Goal: Task Accomplishment & Management: Complete application form

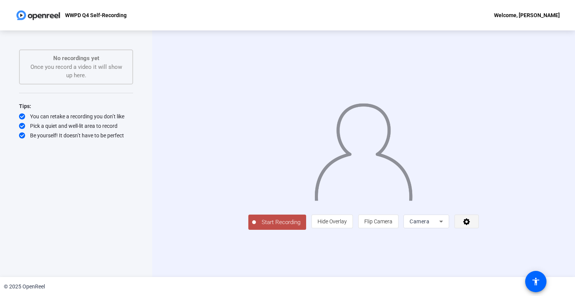
click at [470, 225] on icon at bounding box center [466, 221] width 7 height 7
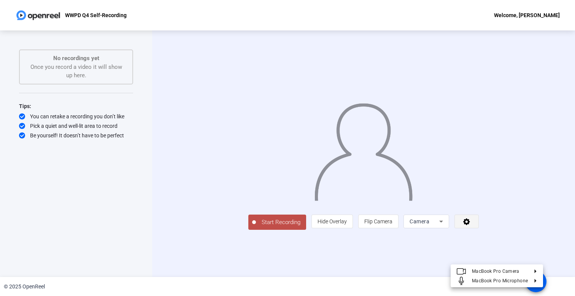
click at [528, 258] on div at bounding box center [287, 148] width 575 height 296
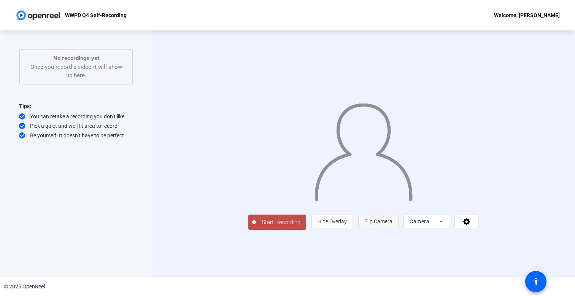
click at [398, 230] on span at bounding box center [379, 221] width 40 height 18
click at [256, 227] on span "Start Recording" at bounding box center [281, 222] width 50 height 9
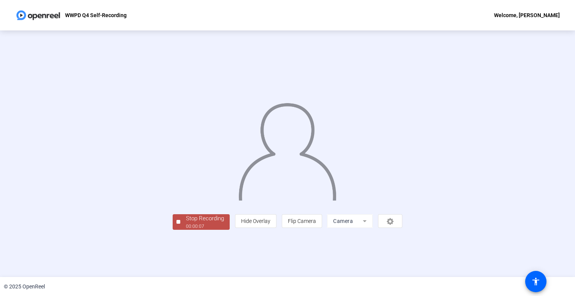
click at [186, 223] on div "Stop Recording" at bounding box center [205, 218] width 38 height 9
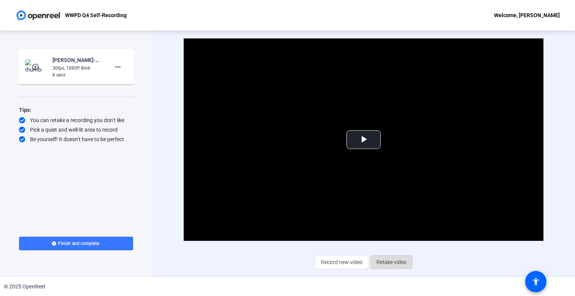
click at [381, 261] on span "Retake video" at bounding box center [391, 262] width 30 height 14
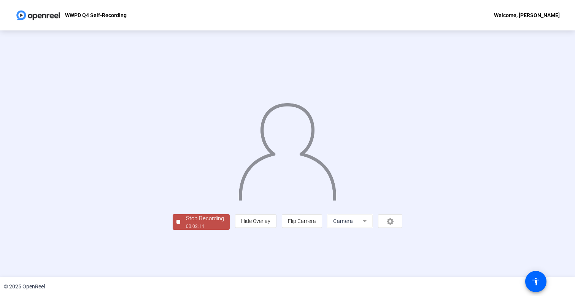
click at [186, 223] on div "Stop Recording" at bounding box center [205, 218] width 38 height 9
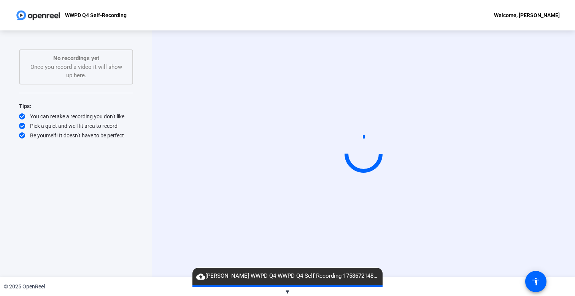
click at [165, 235] on div "Start Recording" at bounding box center [363, 153] width 423 height 246
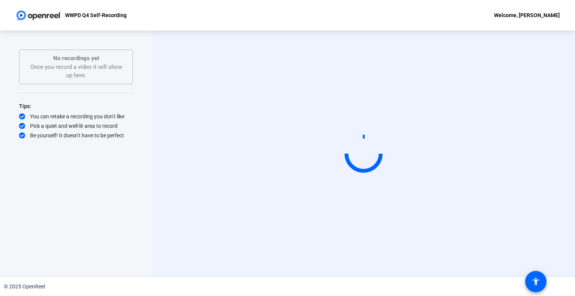
click at [569, 130] on div "Start Recording" at bounding box center [363, 153] width 423 height 246
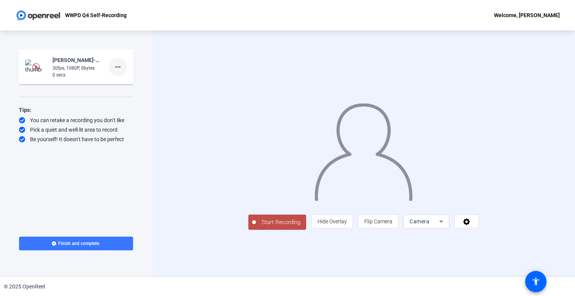
click at [122, 67] on span at bounding box center [118, 67] width 18 height 18
click at [133, 84] on span "Delete clip" at bounding box center [130, 82] width 30 height 9
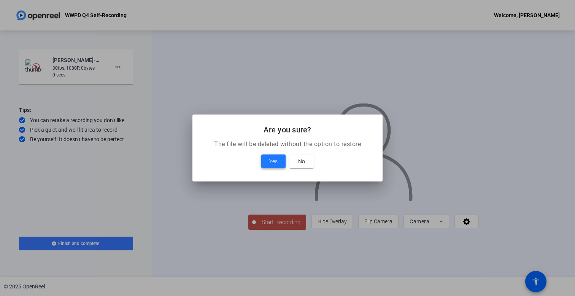
click at [285, 166] on div "Yes No" at bounding box center [288, 161] width 172 height 14
click at [280, 165] on span at bounding box center [273, 161] width 24 height 18
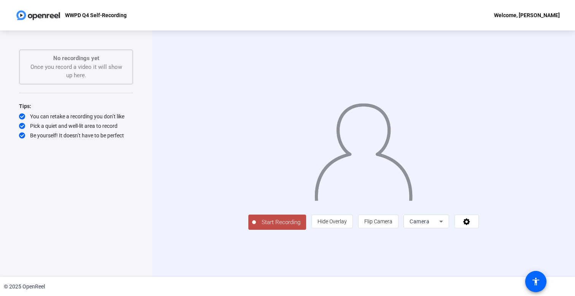
drag, startPoint x: 396, startPoint y: 9, endPoint x: 454, endPoint y: 14, distance: 57.6
click at [454, 14] on div "WWPD Q4 Self-Recording Welcome, [PERSON_NAME]" at bounding box center [287, 15] width 575 height 30
click at [459, 11] on div "WWPD Q4 Self-Recording Welcome, purvin vakharwala" at bounding box center [287, 15] width 575 height 30
drag, startPoint x: 175, startPoint y: 6, endPoint x: 233, endPoint y: 16, distance: 59.4
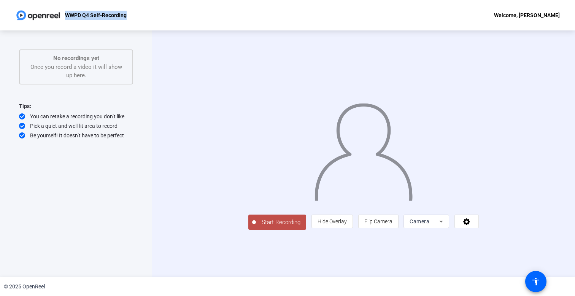
click at [233, 16] on div "WWPD Q4 Self-Recording Welcome, purvin vakharwala" at bounding box center [287, 15] width 575 height 30
drag, startPoint x: 245, startPoint y: 17, endPoint x: 316, endPoint y: 17, distance: 70.7
click at [316, 17] on div "WWPD Q4 Self-Recording Welcome, purvin vakharwala" at bounding box center [287, 15] width 575 height 30
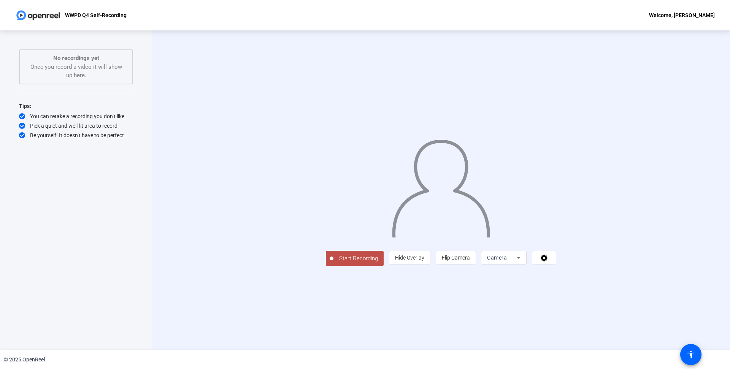
click at [334, 263] on span "Start Recording" at bounding box center [359, 258] width 50 height 9
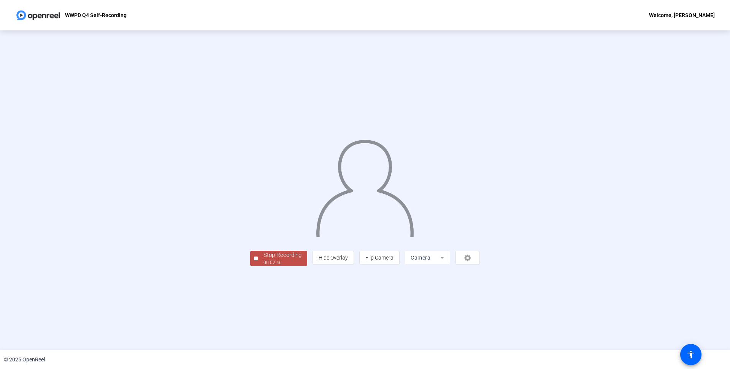
click at [264, 260] on div "Stop Recording" at bounding box center [283, 255] width 38 height 9
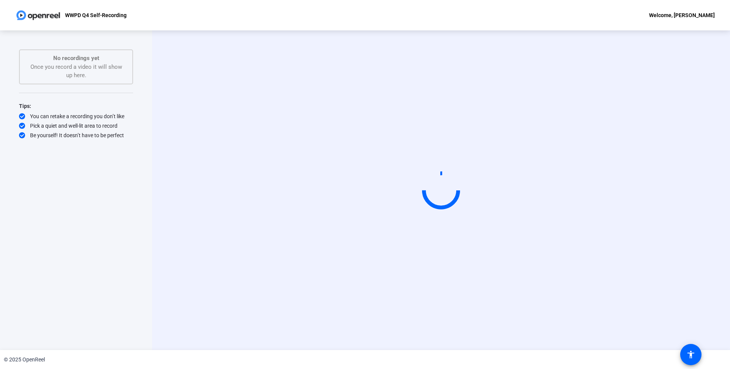
click at [384, 183] on video at bounding box center [441, 190] width 114 height 64
click at [197, 208] on div "Start Recording" at bounding box center [440, 190] width 491 height 64
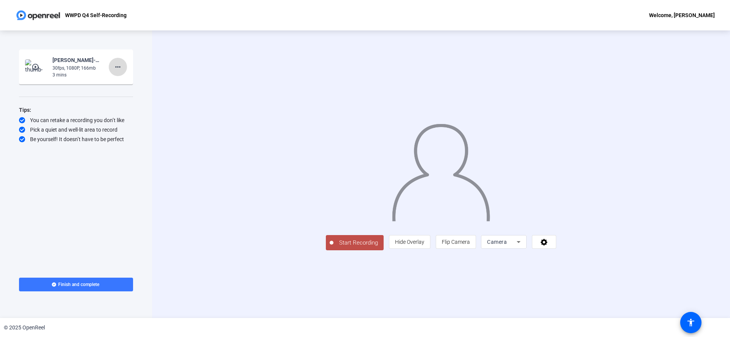
click at [120, 67] on mat-icon "more_horiz" at bounding box center [117, 66] width 9 height 9
click at [120, 67] on div at bounding box center [365, 168] width 730 height 337
click at [183, 79] on div "Start Recording person Hide Overlay flip Flip Camera Camera" at bounding box center [441, 173] width 578 height 287
click at [92, 81] on mat-card-content "play_circle_outline purvin vakharwala-WWPD Q4-WWPD Q4 Self-Recording-1758672478…" at bounding box center [76, 66] width 114 height 35
click at [89, 75] on div "3 mins" at bounding box center [77, 74] width 51 height 7
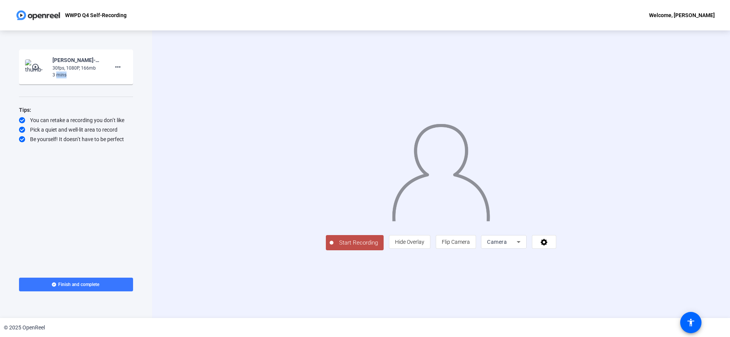
click at [89, 75] on div "3 mins" at bounding box center [77, 74] width 51 height 7
click at [124, 64] on span at bounding box center [118, 67] width 18 height 18
click at [40, 70] on div at bounding box center [365, 168] width 730 height 337
click at [40, 70] on mat-icon "play_circle_outline" at bounding box center [36, 67] width 9 height 8
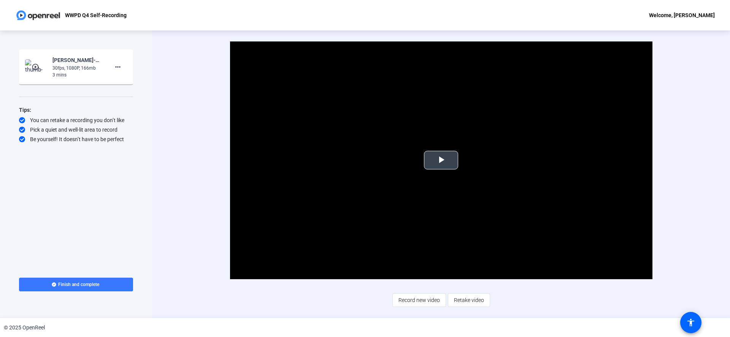
click at [441, 160] on span "Video Player" at bounding box center [441, 160] width 0 height 0
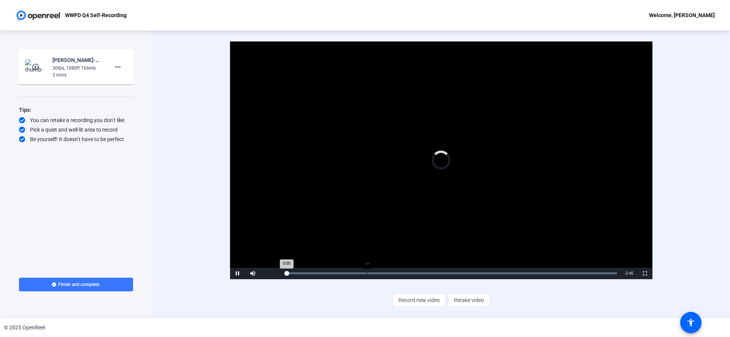
click at [367, 270] on div "Loaded : 99.96% -:- 0:00" at bounding box center [452, 273] width 338 height 11
click at [419, 270] on div "Loaded : 99.96% 1:06 0:41" at bounding box center [452, 273] width 338 height 11
click at [453, 269] on div "Loaded : 99.96% 1:23 1:07" at bounding box center [452, 273] width 338 height 11
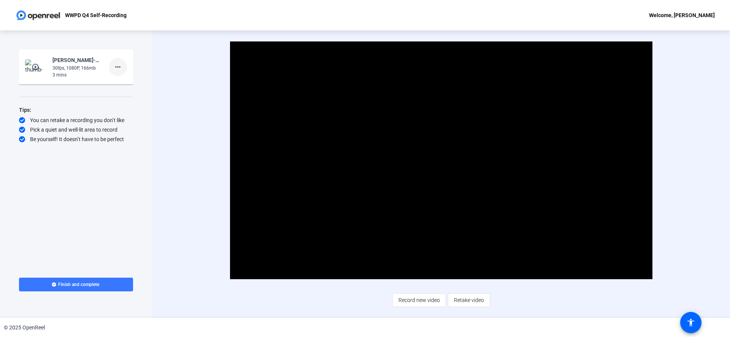
drag, startPoint x: 130, startPoint y: 63, endPoint x: 125, endPoint y: 64, distance: 4.7
click at [130, 64] on mat-card-content "play_circle_outline purvin vakharwala-WWPD Q4-WWPD Q4 Self-Recording-1758672478…" at bounding box center [76, 66] width 114 height 35
click at [119, 67] on mat-icon "more_horiz" at bounding box center [117, 66] width 9 height 9
click at [135, 82] on span "Delete clip" at bounding box center [130, 82] width 30 height 9
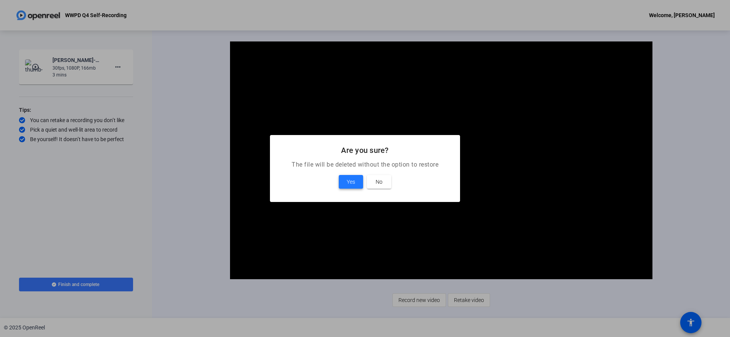
click at [360, 174] on span at bounding box center [351, 182] width 24 height 18
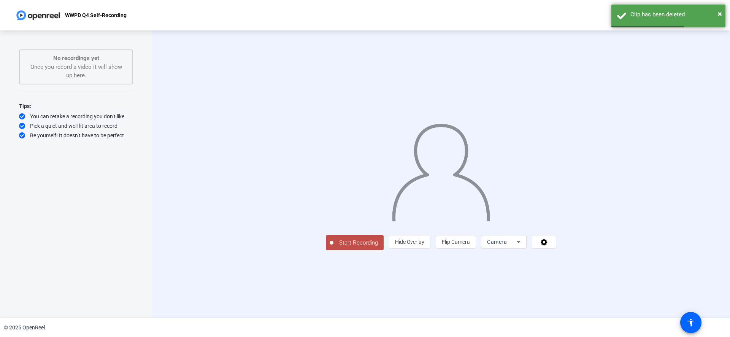
click at [521, 243] on icon at bounding box center [519, 242] width 4 height 2
click at [608, 275] on span "Screen And Camera" at bounding box center [600, 277] width 40 height 18
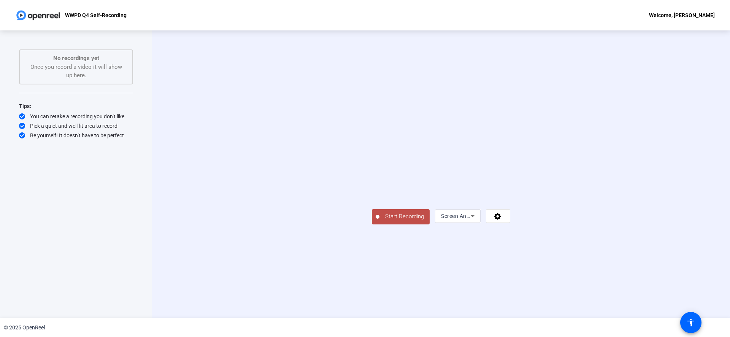
click at [393, 224] on button "Start Recording" at bounding box center [401, 216] width 58 height 15
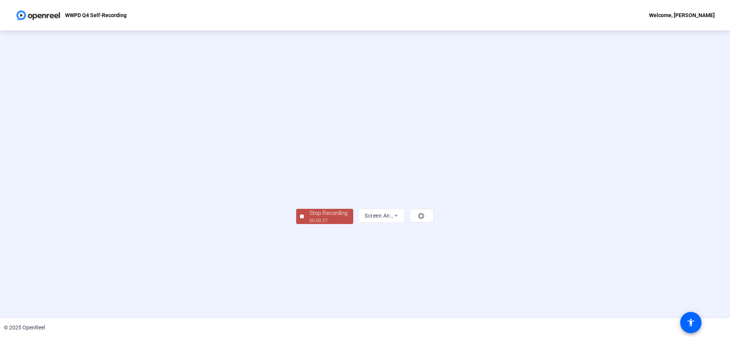
click at [326, 215] on div "Stop Recording" at bounding box center [329, 213] width 38 height 9
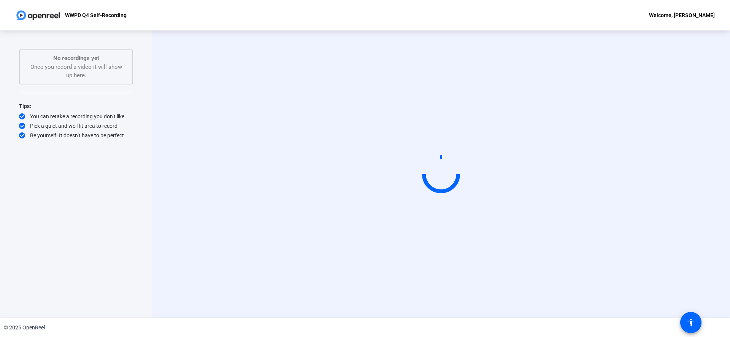
click at [223, 120] on div "Start Recording Screen And Camera" at bounding box center [441, 173] width 578 height 287
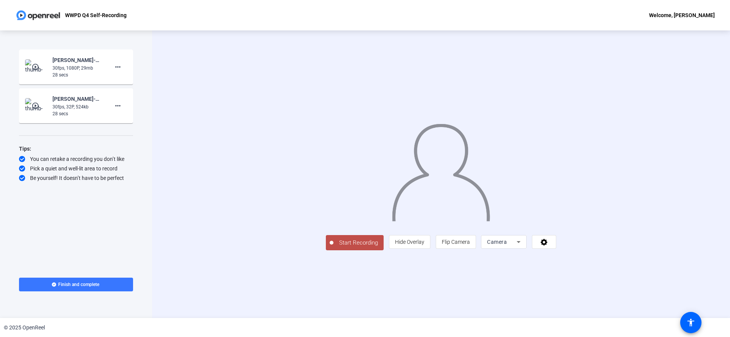
click at [72, 71] on div "30fps, 1080P, 29mb" at bounding box center [77, 68] width 51 height 7
click at [57, 65] on div "30fps, 1080P, 29mb" at bounding box center [77, 68] width 51 height 7
click at [46, 70] on img at bounding box center [36, 66] width 22 height 15
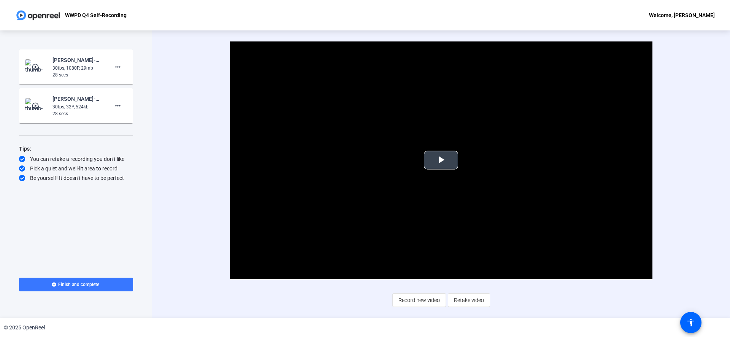
click at [441, 160] on span "Video Player" at bounding box center [441, 160] width 0 height 0
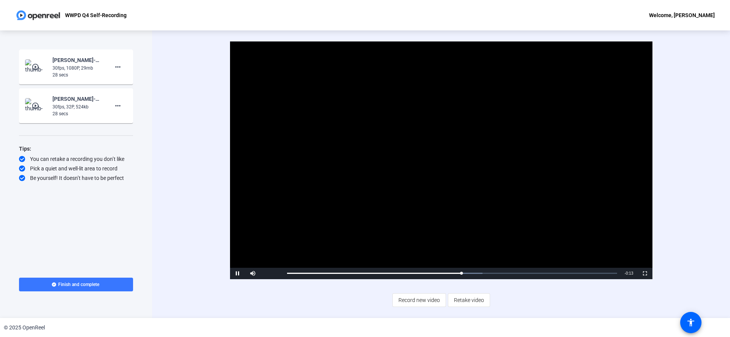
click at [37, 106] on mat-icon "play_circle_outline" at bounding box center [36, 106] width 9 height 8
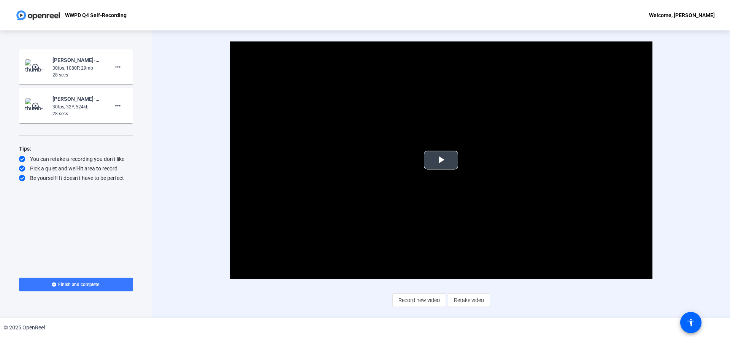
click at [441, 160] on span "Video Player" at bounding box center [441, 160] width 0 height 0
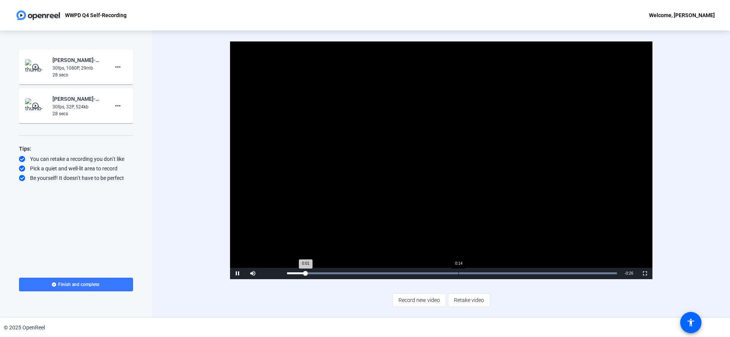
click at [459, 274] on div "Loaded : 99.90% 0:14 0:01" at bounding box center [452, 273] width 338 height 11
click at [501, 271] on div "Loaded : 99.90% 0:18 0:15" at bounding box center [452, 273] width 338 height 11
click at [69, 79] on mat-card-content "play_circle_outline purvin vakharwala-WWPD Q4-WWPD Q4 Self-Recording-1758672801…" at bounding box center [76, 66] width 114 height 35
click at [40, 72] on img at bounding box center [36, 66] width 22 height 15
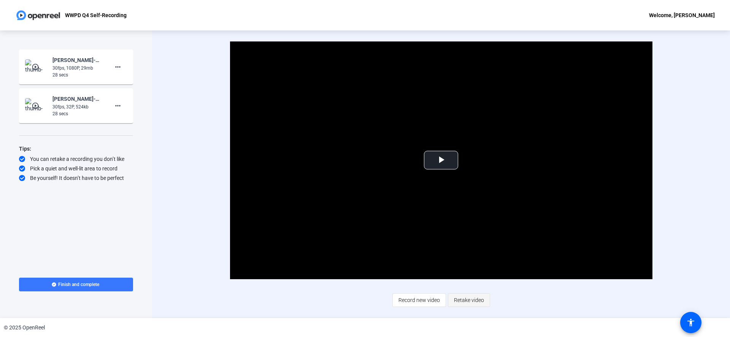
click at [478, 300] on span "Retake video" at bounding box center [469, 300] width 30 height 14
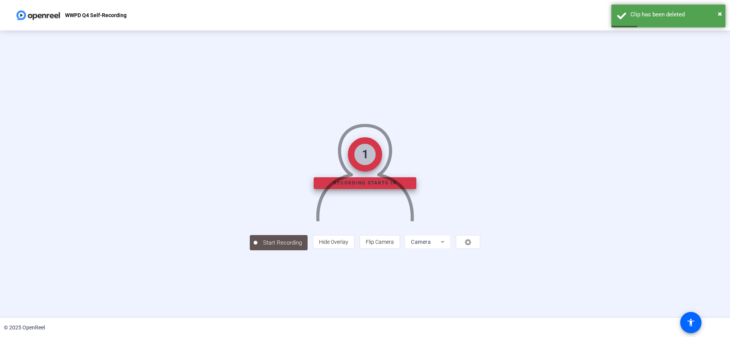
click at [451, 249] on mat-form-field "Camera" at bounding box center [428, 242] width 46 height 14
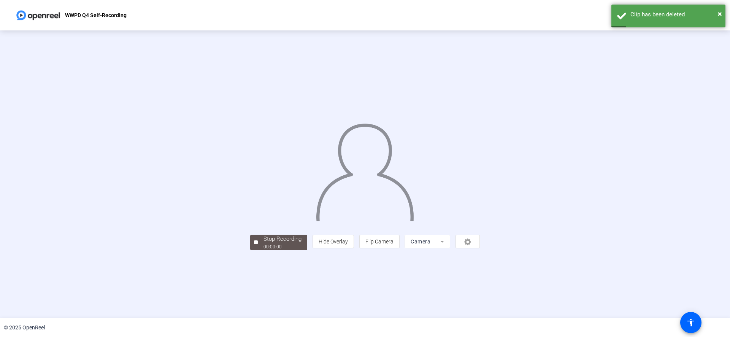
click at [450, 248] on mat-form-field "Camera" at bounding box center [428, 242] width 46 height 14
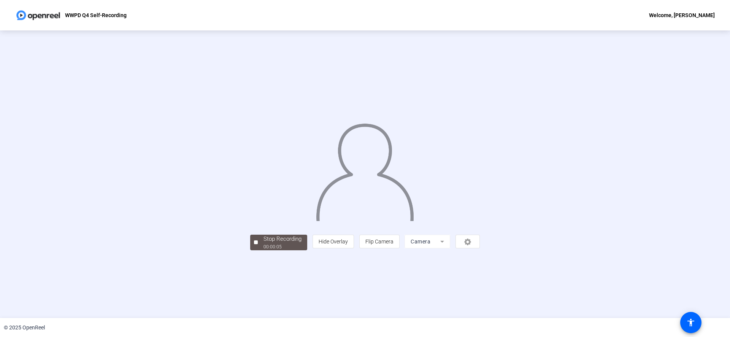
click at [250, 250] on button "Stop Recording 00:00:05" at bounding box center [278, 243] width 57 height 16
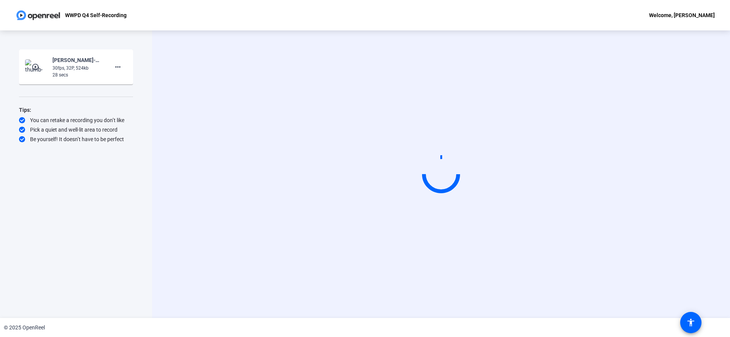
click at [159, 294] on div "Start Recording person Hide Overlay flip Flip Camera Camera" at bounding box center [441, 173] width 578 height 287
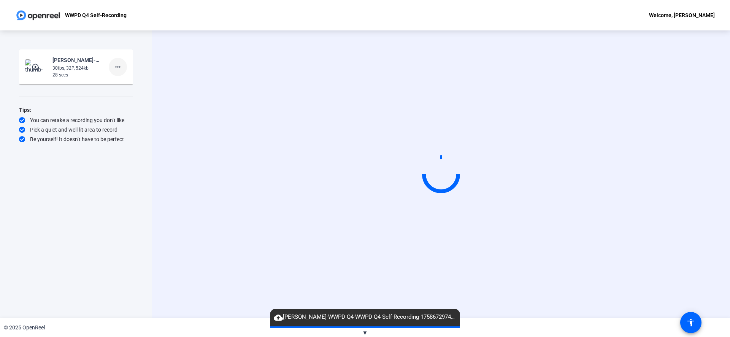
click at [120, 70] on mat-icon "more_horiz" at bounding box center [117, 66] width 9 height 9
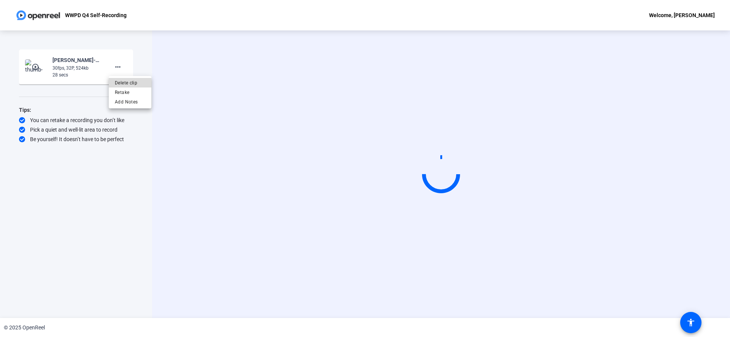
click at [128, 82] on span "Delete clip" at bounding box center [130, 82] width 30 height 9
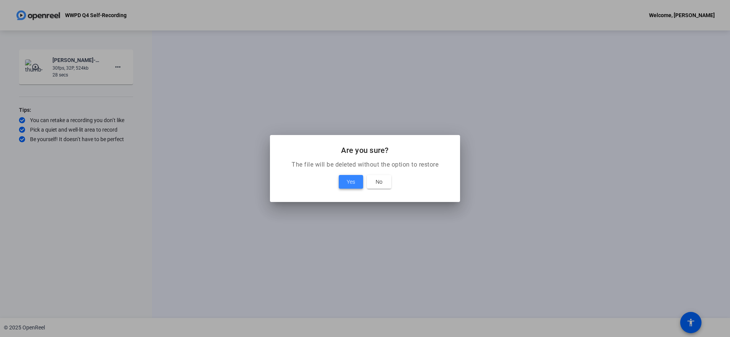
click at [354, 184] on span "Yes" at bounding box center [351, 181] width 8 height 9
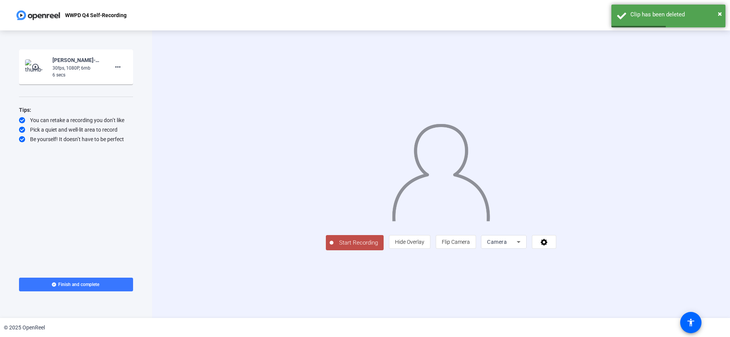
click at [507, 245] on span "Camera" at bounding box center [497, 242] width 20 height 6
click at [600, 274] on span "Screen And Camera" at bounding box center [600, 277] width 40 height 18
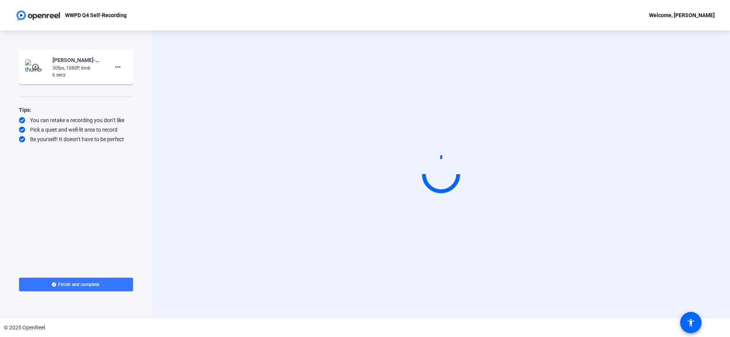
click at [384, 206] on video at bounding box center [441, 174] width 114 height 64
click at [118, 66] on mat-icon "more_horiz" at bounding box center [117, 66] width 9 height 9
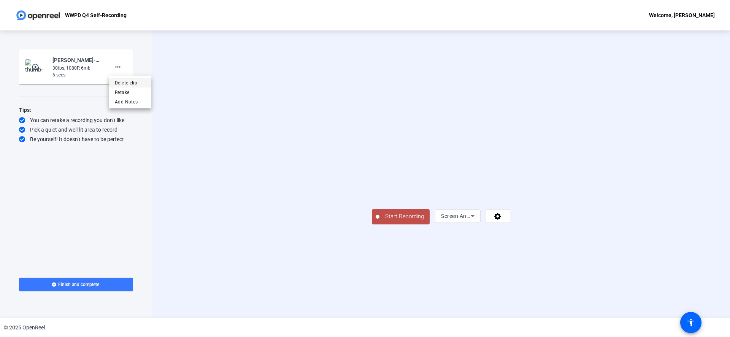
click at [129, 84] on span "Delete clip" at bounding box center [130, 82] width 30 height 9
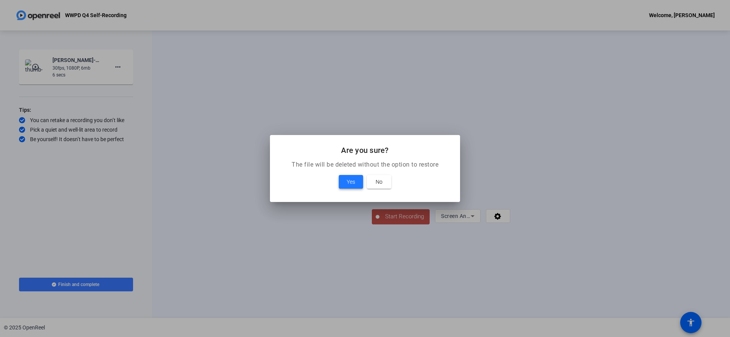
click at [355, 183] on span "Yes" at bounding box center [351, 181] width 8 height 9
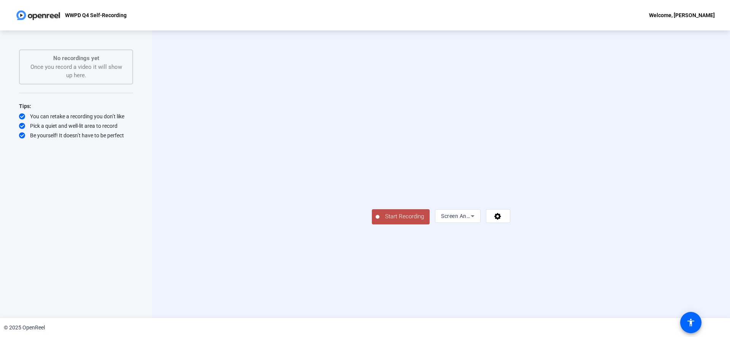
click at [372, 224] on button "Start Recording" at bounding box center [401, 216] width 58 height 15
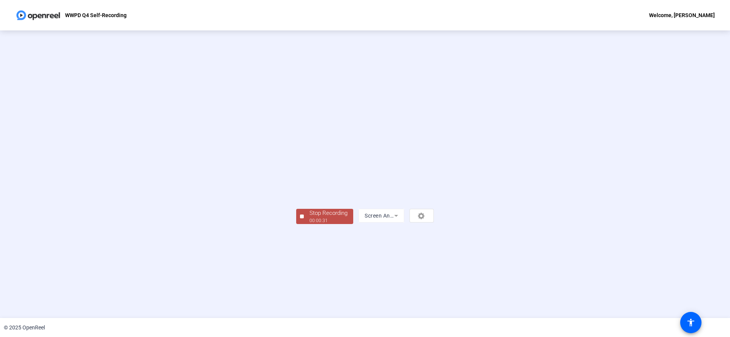
click at [310, 224] on div "00:00:31" at bounding box center [329, 220] width 38 height 7
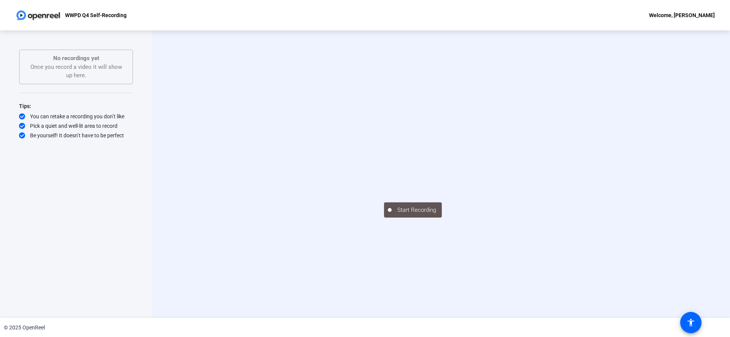
click at [110, 75] on div "No recordings yet Once you record a video it will show up here." at bounding box center [75, 67] width 97 height 26
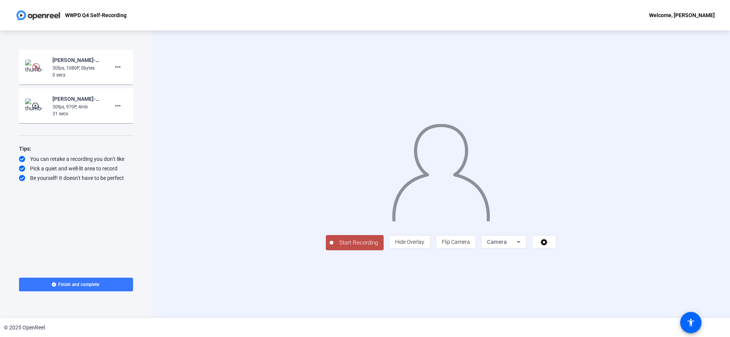
click at [98, 106] on div "30fps, 970P, 4mb" at bounding box center [77, 106] width 51 height 7
click at [39, 71] on img at bounding box center [36, 66] width 22 height 15
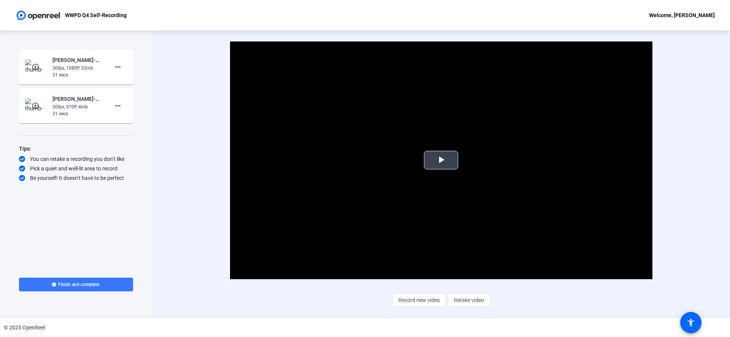
click at [441, 160] on span "Video Player" at bounding box center [441, 160] width 0 height 0
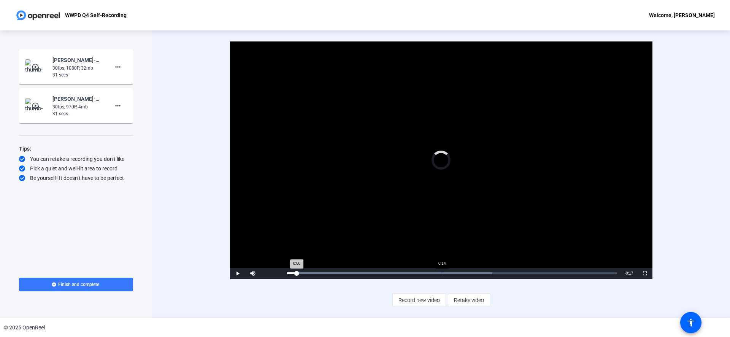
click at [442, 271] on div "Loaded : 62.13% 0:14 0:00" at bounding box center [452, 273] width 338 height 11
click at [494, 272] on div "Loaded : 62.13% 0:19 0:15" at bounding box center [452, 273] width 330 height 2
click at [521, 272] on div "Loaded : 62.13% 0:22 0:20" at bounding box center [452, 273] width 338 height 11
click at [43, 105] on img at bounding box center [36, 105] width 22 height 15
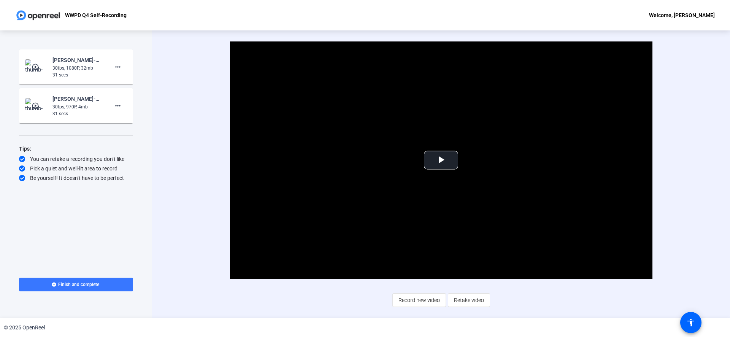
click at [88, 108] on div "30fps, 970P, 4mb" at bounding box center [77, 106] width 51 height 7
click at [441, 160] on span "Video Player" at bounding box center [441, 160] width 0 height 0
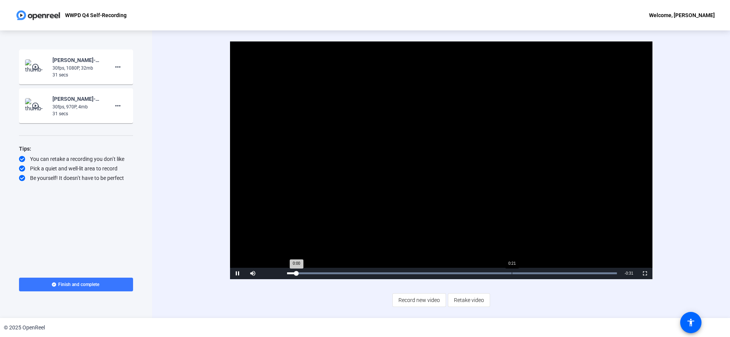
click at [512, 273] on div "Loaded : 99.91% 0:21 0:00" at bounding box center [452, 273] width 330 height 2
click at [548, 273] on div "0:24" at bounding box center [548, 273] width 0 height 2
click at [414, 273] on div "Loaded : 99.91% 0:12 0:28" at bounding box center [452, 273] width 330 height 2
click at [380, 280] on div "Video Player is loading. Play Video Pause Mute Current Time 0:12 / Duration 0:3…" at bounding box center [440, 173] width 491 height 265
click at [372, 273] on div "0:08" at bounding box center [372, 273] width 0 height 2
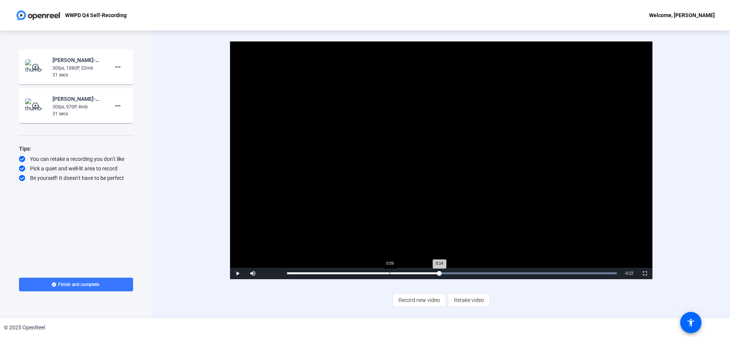
click at [389, 274] on div "0:14" at bounding box center [363, 273] width 152 height 2
click at [410, 266] on video "Video Player" at bounding box center [441, 160] width 422 height 238
click at [121, 65] on mat-icon "more_horiz" at bounding box center [117, 66] width 9 height 9
click at [133, 83] on span "Delete clip" at bounding box center [130, 82] width 30 height 9
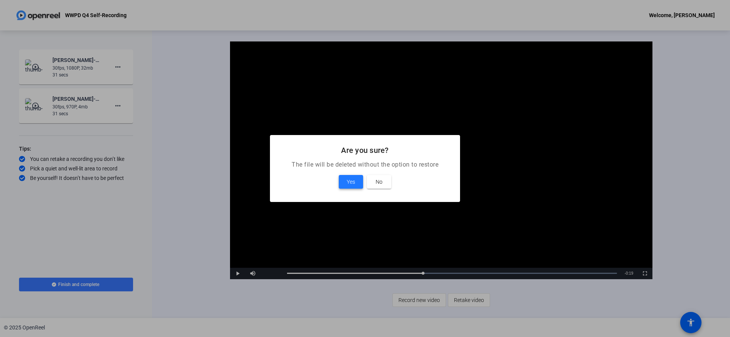
click at [344, 176] on span at bounding box center [351, 182] width 24 height 18
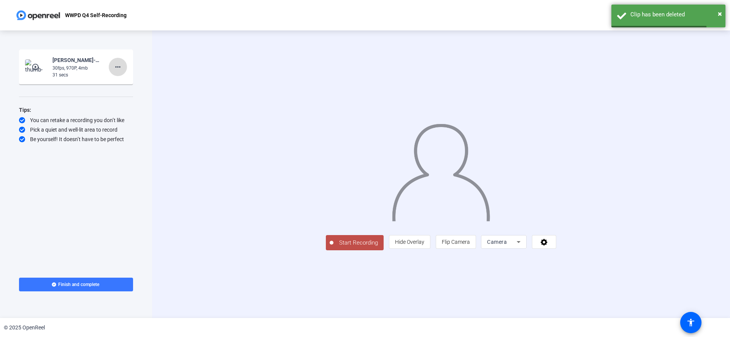
click at [118, 67] on mat-icon "more_horiz" at bounding box center [117, 66] width 9 height 9
click at [130, 82] on span "Delete clip" at bounding box center [130, 82] width 30 height 9
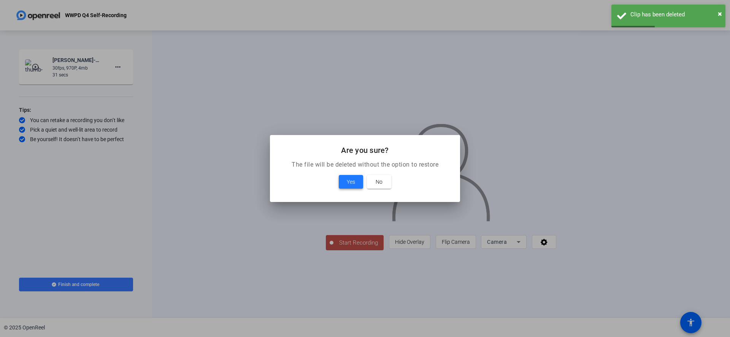
click at [352, 181] on span "Yes" at bounding box center [351, 181] width 8 height 9
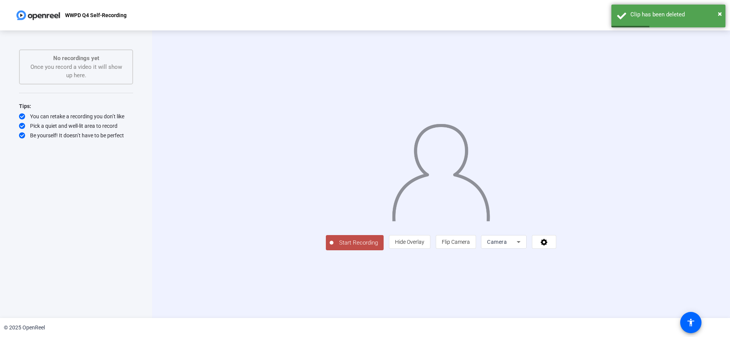
click at [521, 249] on div "Camera" at bounding box center [503, 242] width 33 height 14
click at [614, 299] on div at bounding box center [365, 168] width 730 height 337
click at [523, 246] on icon at bounding box center [518, 241] width 9 height 9
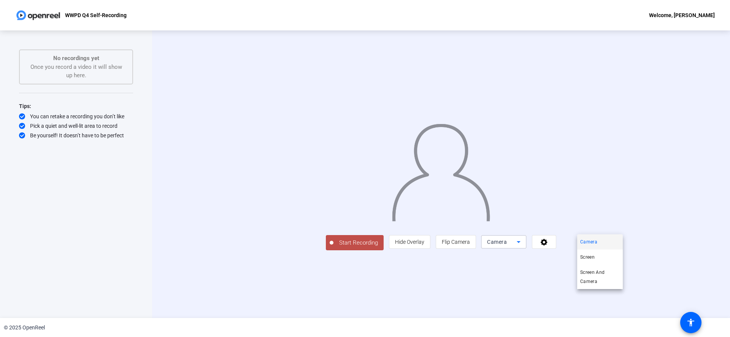
click at [641, 294] on div at bounding box center [365, 168] width 730 height 337
click at [549, 246] on icon at bounding box center [544, 242] width 9 height 8
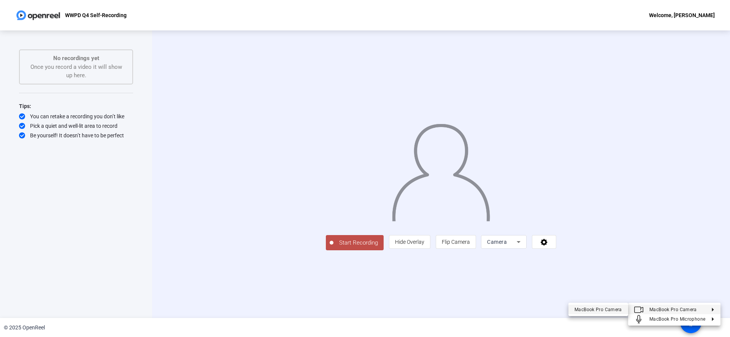
click at [618, 308] on div "MacBook Pro Camera" at bounding box center [599, 309] width 48 height 9
click at [523, 246] on icon at bounding box center [518, 241] width 9 height 9
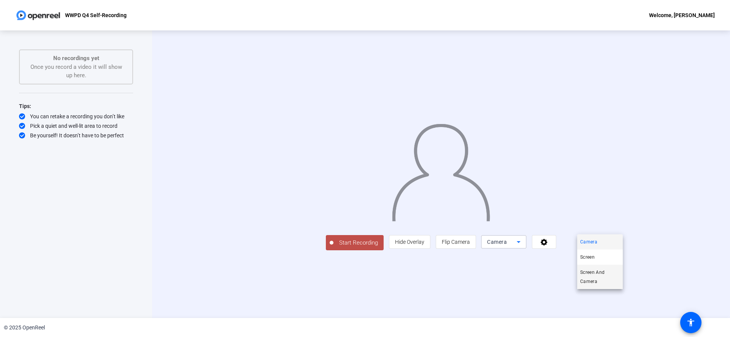
click at [602, 273] on span "Screen And Camera" at bounding box center [600, 277] width 40 height 18
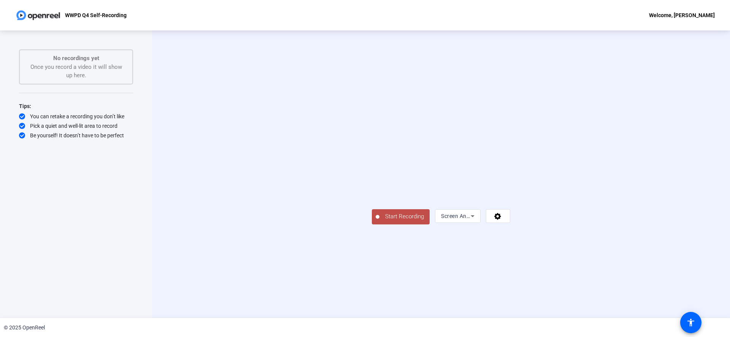
click at [380, 221] on span "Start Recording" at bounding box center [405, 216] width 50 height 9
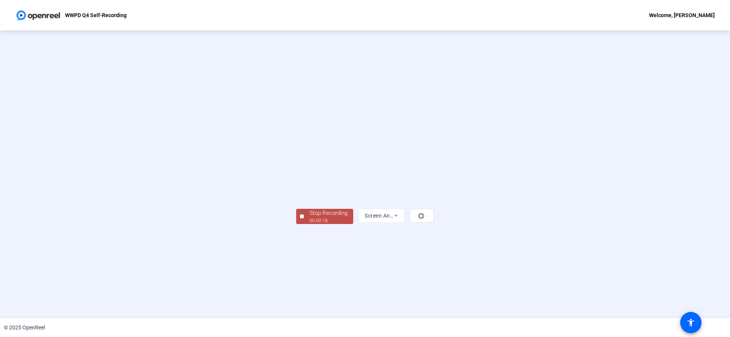
click at [310, 218] on div "Stop Recording" at bounding box center [329, 213] width 38 height 9
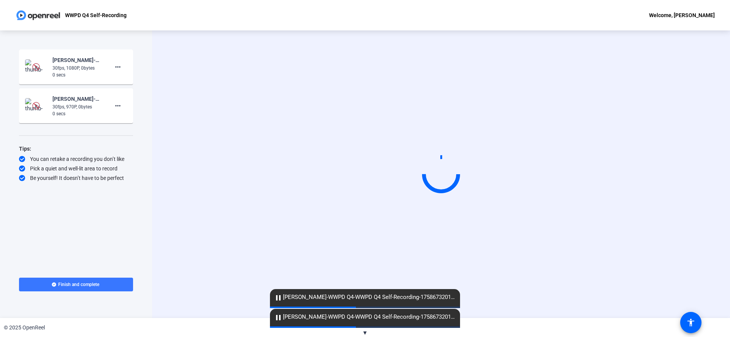
click at [78, 80] on mat-card-content "[PERSON_NAME]-WWPD Q4-WWPD Q4 Self-Recording-1758673201448-webcam 30fps, 1080P,…" at bounding box center [76, 66] width 114 height 35
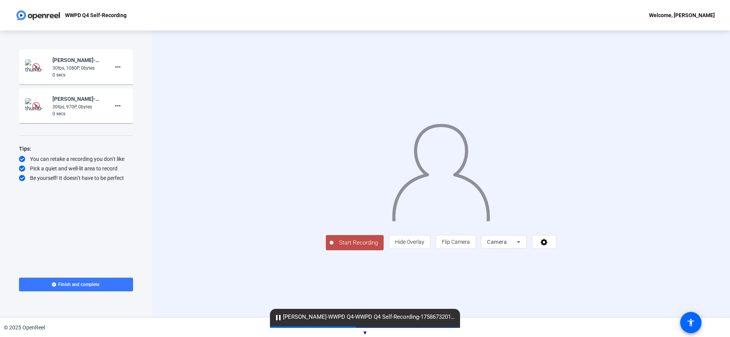
click at [93, 119] on mat-card-content "[PERSON_NAME]-WWPD Q4-WWPD Q4 Self-Recording-1758673201448-screen 30fps, 970P, …" at bounding box center [76, 105] width 114 height 35
click at [90, 111] on div "0 secs" at bounding box center [77, 113] width 51 height 7
click at [31, 70] on img at bounding box center [36, 66] width 22 height 15
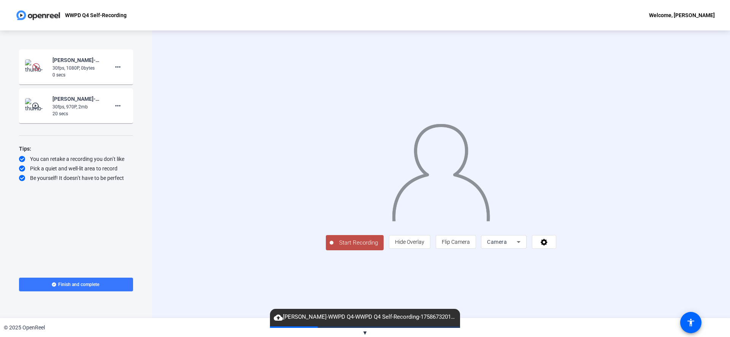
click at [31, 70] on img at bounding box center [36, 66] width 22 height 15
click at [39, 110] on img at bounding box center [36, 105] width 22 height 15
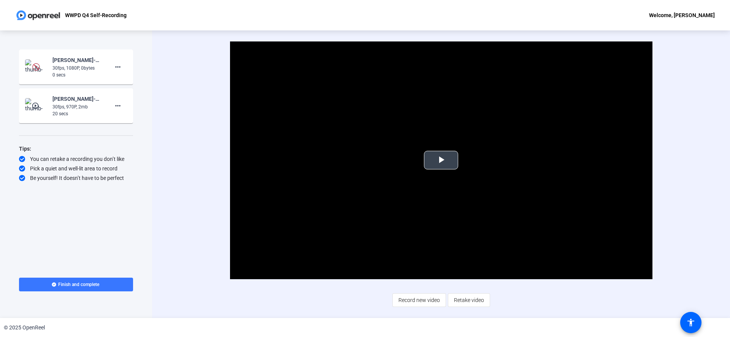
click at [441, 160] on span "Video Player" at bounding box center [441, 160] width 0 height 0
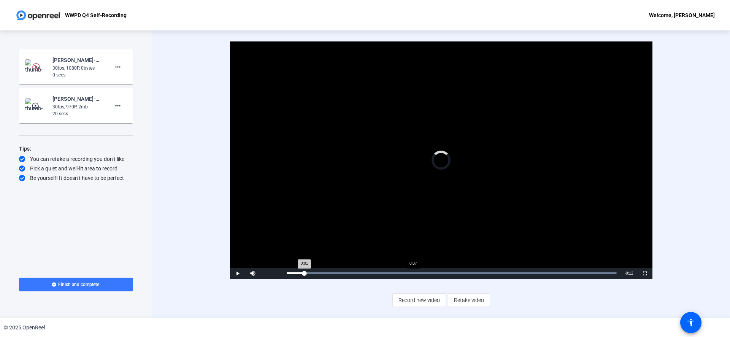
click at [413, 270] on div "Loaded : 99.86% 0:07 0:01" at bounding box center [452, 273] width 338 height 11
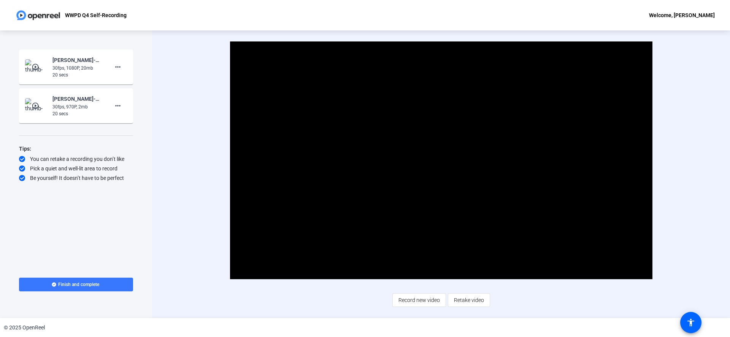
click at [55, 75] on div "20 secs" at bounding box center [77, 74] width 51 height 7
click at [40, 69] on mat-icon "play_circle_outline" at bounding box center [36, 67] width 9 height 8
click at [415, 132] on video "Video Player" at bounding box center [441, 160] width 422 height 238
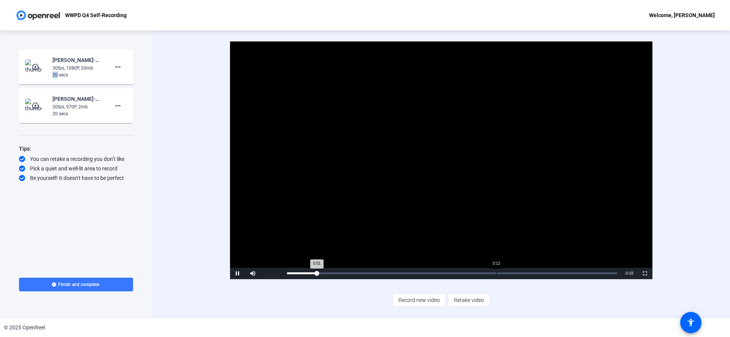
click at [496, 274] on div "0:12" at bounding box center [496, 273] width 0 height 2
click at [531, 272] on div "Loaded : 0.04% 0:14 0:12" at bounding box center [452, 273] width 338 height 11
click at [572, 272] on div "Loaded : 0.04% 0:16 0:16" at bounding box center [452, 273] width 330 height 2
click at [59, 107] on div "30fps, 970P, 2mb" at bounding box center [77, 106] width 51 height 7
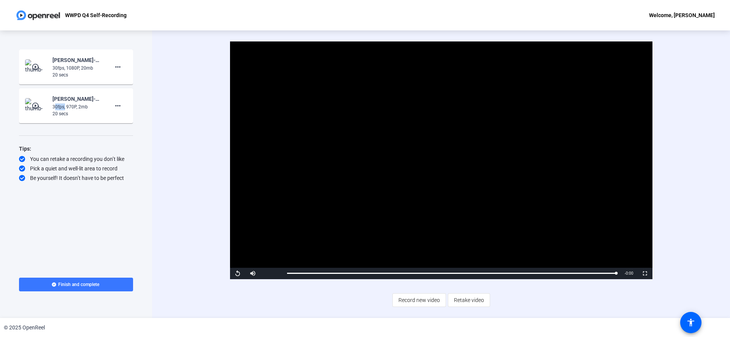
click at [44, 103] on img at bounding box center [36, 105] width 22 height 15
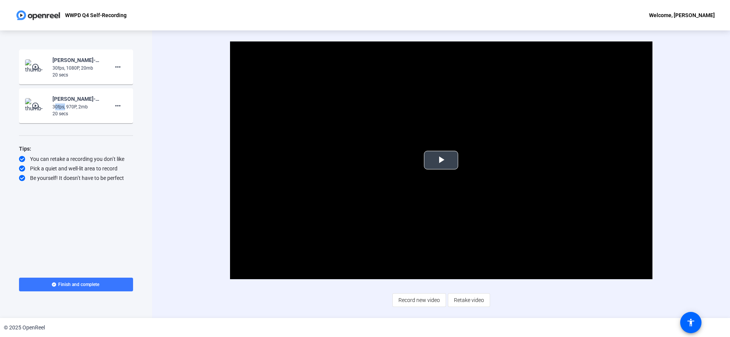
click at [441, 160] on span "Video Player" at bounding box center [441, 160] width 0 height 0
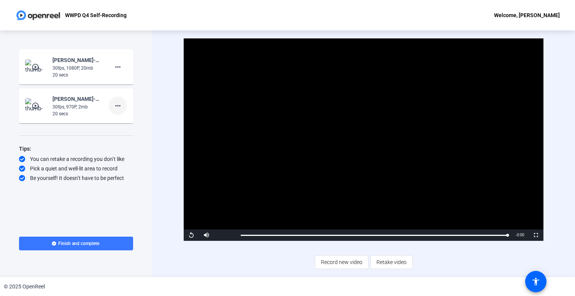
click at [120, 108] on mat-icon "more_horiz" at bounding box center [117, 105] width 9 height 9
click at [135, 125] on span "Delete clip" at bounding box center [130, 121] width 30 height 9
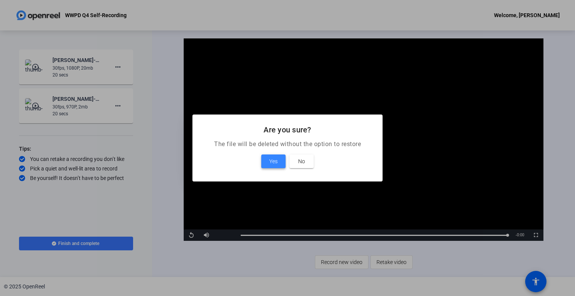
click at [280, 162] on span at bounding box center [273, 161] width 24 height 18
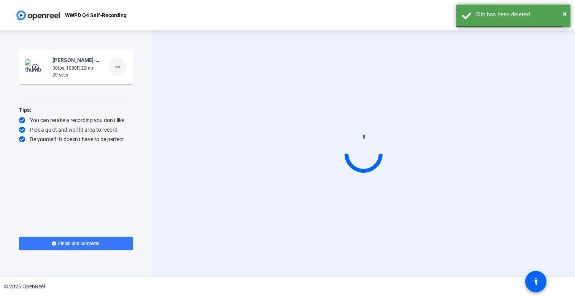
click at [119, 65] on mat-icon "more_horiz" at bounding box center [117, 66] width 9 height 9
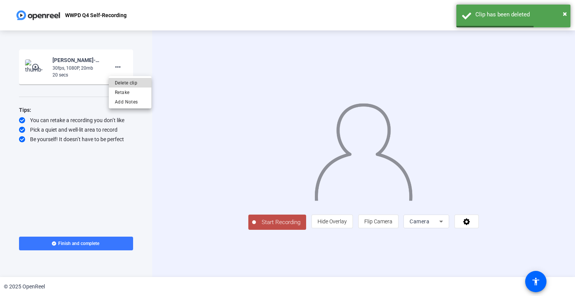
click at [133, 83] on span "Delete clip" at bounding box center [130, 82] width 30 height 9
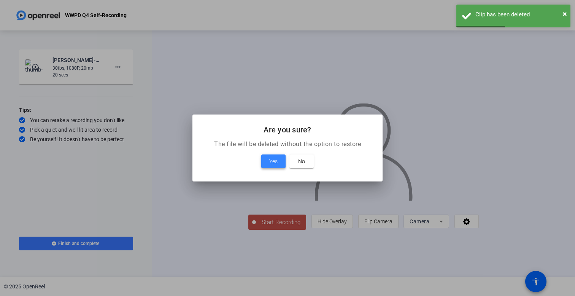
click at [267, 165] on span at bounding box center [273, 161] width 24 height 18
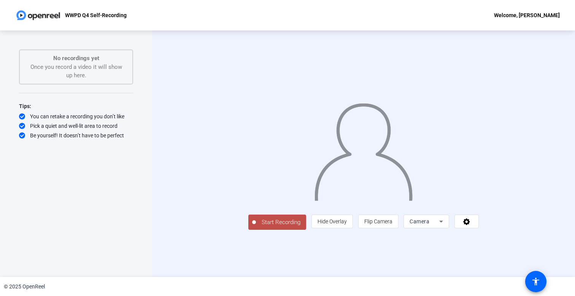
click at [439, 226] on div "Camera" at bounding box center [425, 221] width 30 height 9
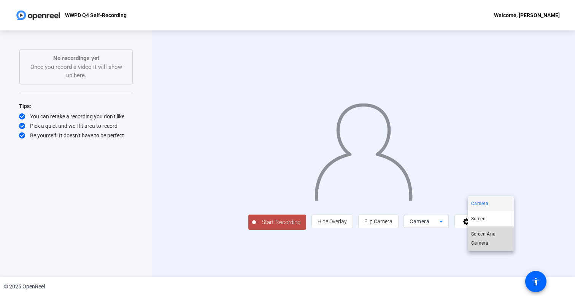
click at [496, 241] on span "Screen And Camera" at bounding box center [491, 238] width 40 height 18
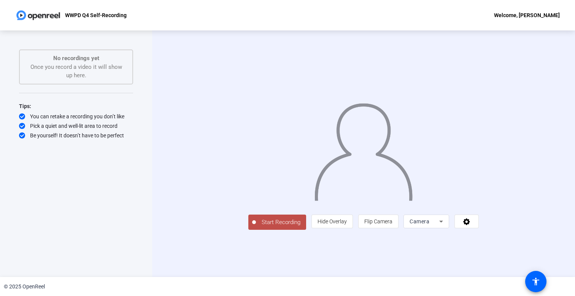
click at [446, 226] on icon at bounding box center [441, 221] width 9 height 9
click at [490, 246] on span "Screen And Camera" at bounding box center [491, 238] width 40 height 18
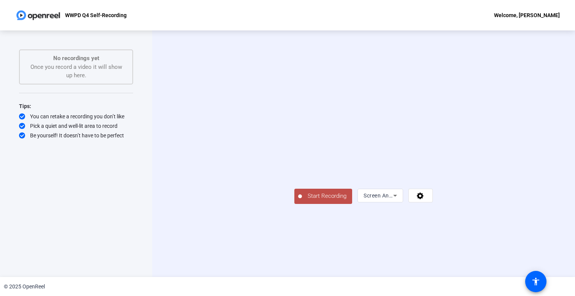
click at [302, 200] on span "Start Recording" at bounding box center [327, 196] width 50 height 9
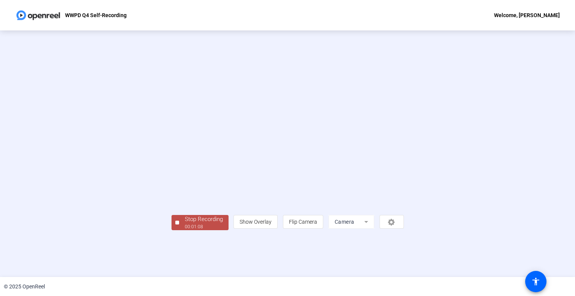
click at [185, 224] on div "Stop Recording" at bounding box center [204, 219] width 38 height 9
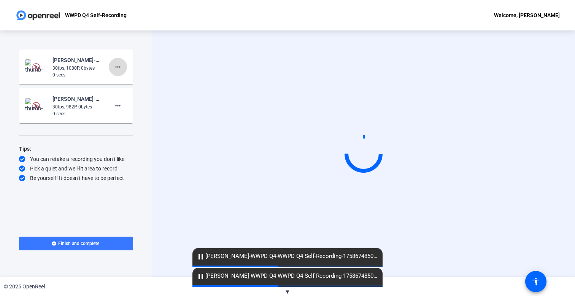
click at [119, 69] on mat-icon "more_horiz" at bounding box center [117, 66] width 9 height 9
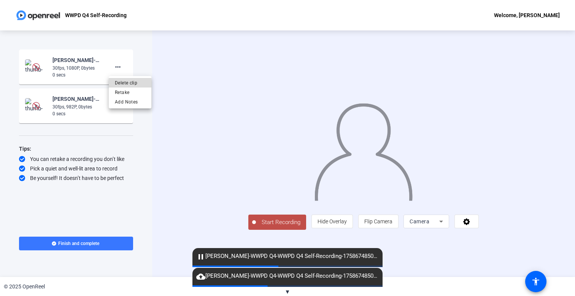
click at [132, 83] on span "Delete clip" at bounding box center [130, 82] width 30 height 9
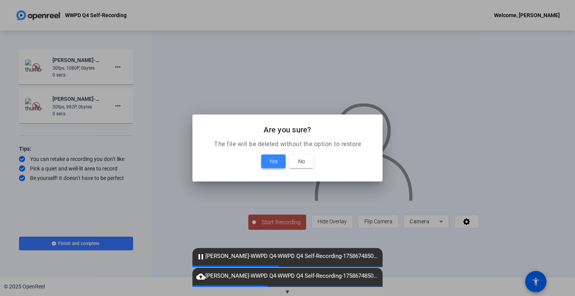
click at [271, 164] on span "Yes" at bounding box center [273, 161] width 8 height 9
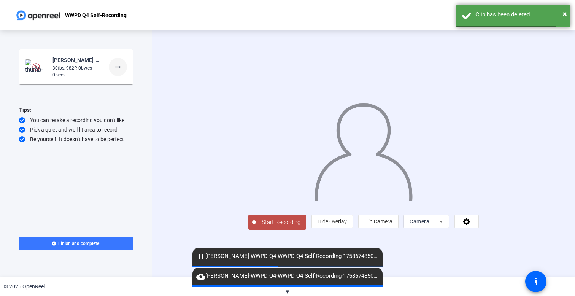
click at [121, 68] on mat-icon "more_horiz" at bounding box center [117, 66] width 9 height 9
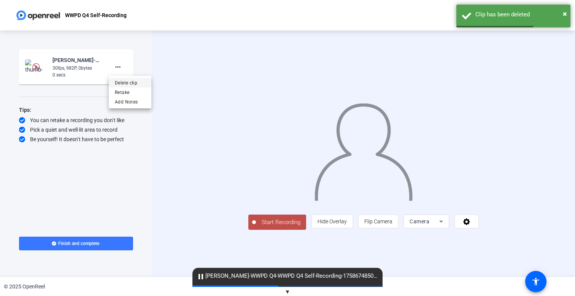
click at [135, 82] on span "Delete clip" at bounding box center [130, 82] width 30 height 9
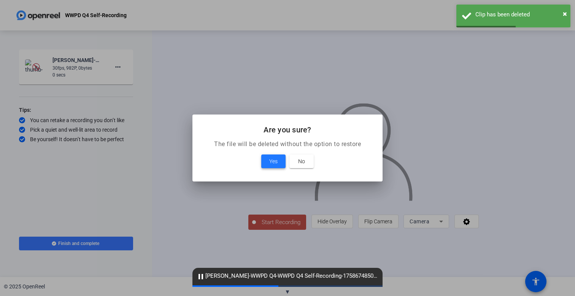
click at [269, 160] on span at bounding box center [273, 161] width 24 height 18
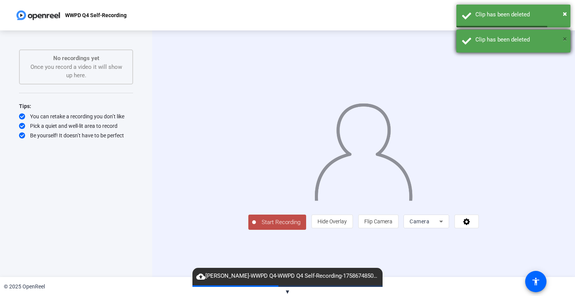
click at [565, 40] on span "×" at bounding box center [565, 38] width 4 height 9
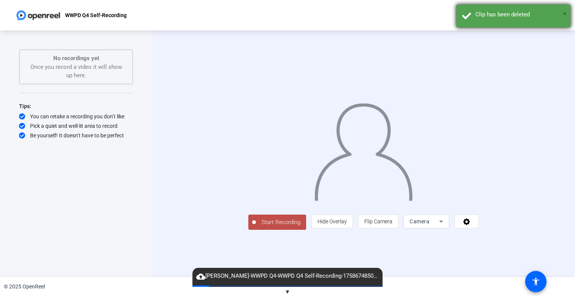
click at [565, 13] on span "×" at bounding box center [565, 13] width 4 height 9
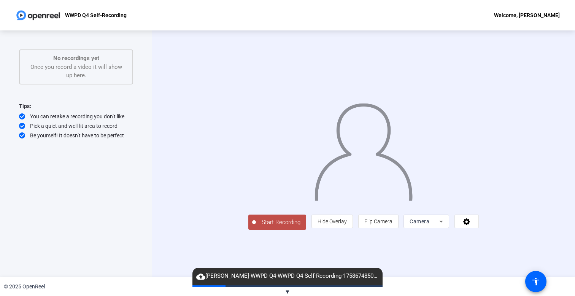
click at [439, 226] on div "Camera" at bounding box center [425, 221] width 30 height 9
click at [490, 234] on span "Screen And Camera" at bounding box center [491, 238] width 40 height 18
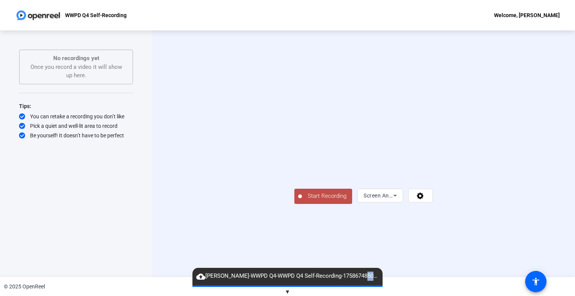
drag, startPoint x: 381, startPoint y: 279, endPoint x: 356, endPoint y: 280, distance: 25.1
click at [356, 280] on span "cloud_upload purvin vakharwala-WWPD Q4-WWPD Q4 Self-Recording-1758674850649-web…" at bounding box center [287, 276] width 190 height 9
click at [193, 278] on span "cloud_upload purvin vakharwala-WWPD Q4-WWPD Q4 Self-Recording-1758674850649-web…" at bounding box center [287, 276] width 190 height 9
click at [203, 274] on mat-icon "cloud_upload" at bounding box center [200, 276] width 9 height 9
click at [167, 270] on div "Start Recording Screen And Camera" at bounding box center [363, 153] width 423 height 246
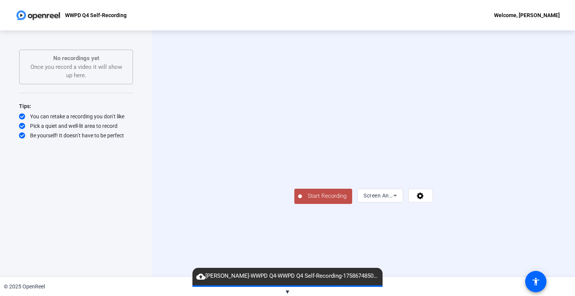
click at [302, 200] on span "Start Recording" at bounding box center [327, 196] width 50 height 9
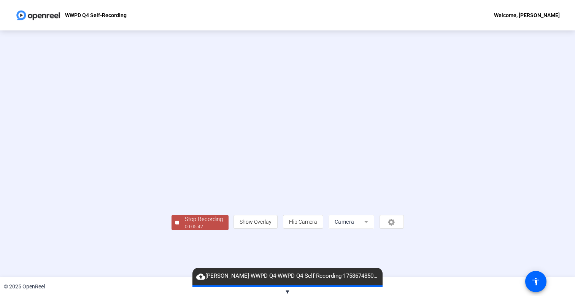
click at [185, 224] on div "Stop Recording" at bounding box center [204, 219] width 38 height 9
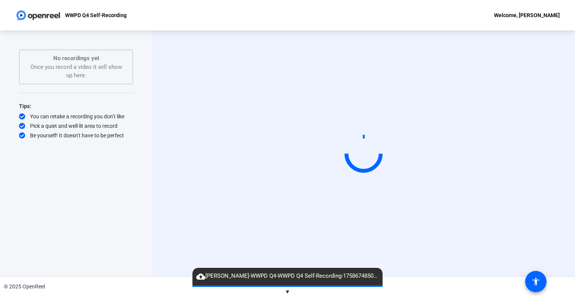
click at [155, 194] on div "Start Recording person Show Overlay flip Flip Camera Camera" at bounding box center [363, 153] width 423 height 246
click at [310, 275] on span "cloud_upload purvin vakharwala-WWPD Q4-WWPD Q4 Self-Recording-1758674850649-web…" at bounding box center [287, 276] width 190 height 9
copy mat-icon "cloud_upload"
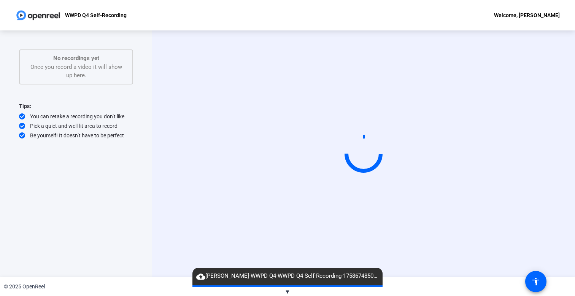
click at [119, 175] on div "Start Recording No recordings yet Once you record a video it will show up here.…" at bounding box center [76, 145] width 114 height 192
click at [121, 205] on div "Start Recording No recordings yet Once you record a video it will show up here.…" at bounding box center [76, 145] width 114 height 192
click at [156, 113] on div "Start Recording person Show Overlay flip Flip Camera Camera" at bounding box center [363, 153] width 423 height 246
click at [259, 273] on span "cloud_upload purvin vakharwala-WWPD Q4-WWPD Q4 Self-Recording-1758674850649-web…" at bounding box center [287, 276] width 190 height 9
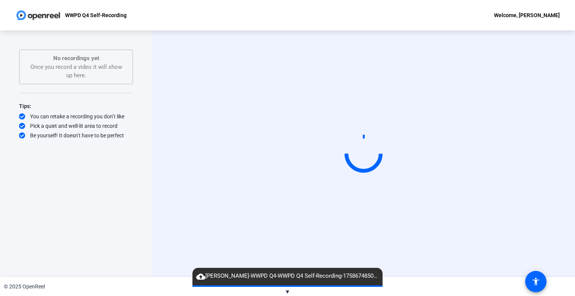
click at [259, 273] on span "cloud_upload purvin vakharwala-WWPD Q4-WWPD Q4 Self-Recording-1758674850649-web…" at bounding box center [287, 276] width 190 height 9
copy mat-icon "cloud_upload"
click at [158, 253] on div "Start Recording person Show Overlay flip Flip Camera Camera" at bounding box center [363, 153] width 423 height 246
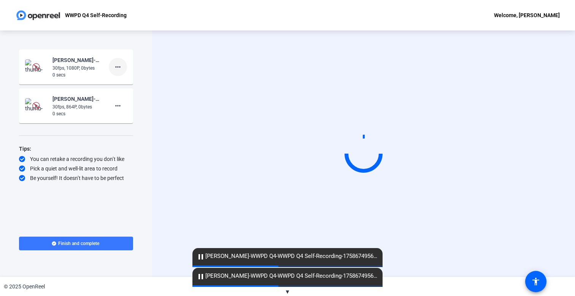
click at [122, 69] on mat-icon "more_horiz" at bounding box center [117, 66] width 9 height 9
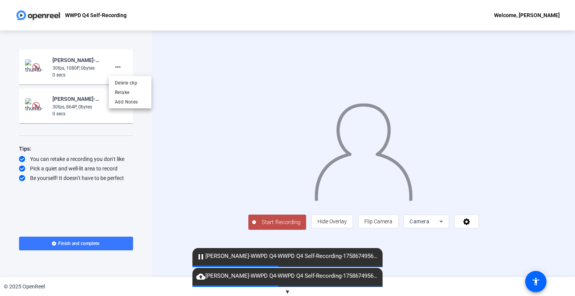
click at [152, 57] on div at bounding box center [287, 148] width 575 height 296
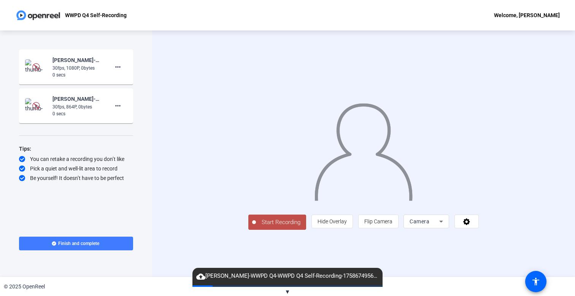
click at [103, 246] on span at bounding box center [76, 243] width 114 height 18
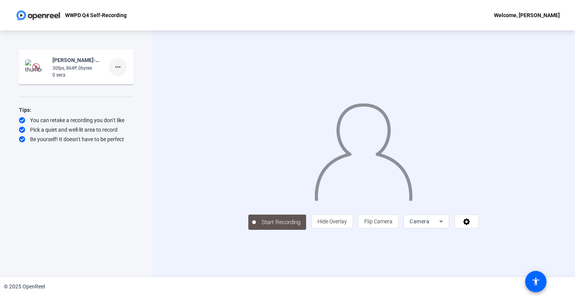
click at [117, 69] on mat-icon "more_horiz" at bounding box center [117, 66] width 9 height 9
click at [100, 71] on div at bounding box center [287, 148] width 575 height 296
click at [95, 68] on div "30fps, 864P, 0bytes" at bounding box center [77, 68] width 51 height 7
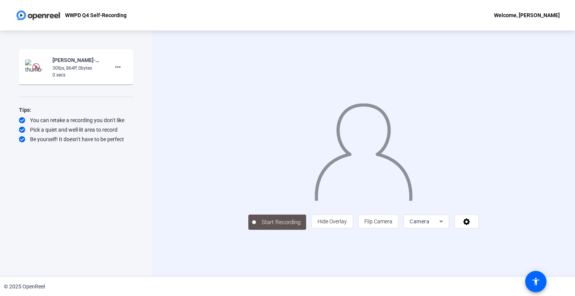
click at [71, 66] on div "30fps, 864P, 0bytes" at bounding box center [77, 68] width 51 height 7
click at [122, 195] on div "Start Recording purvin vakharwala-WWPD Q4-WWPD Q4 Self-Recording-1758674956323-…" at bounding box center [76, 145] width 114 height 192
click at [204, 15] on div "WWPD Q4 Self-Recording Welcome, purvin vakharwala" at bounding box center [287, 15] width 575 height 30
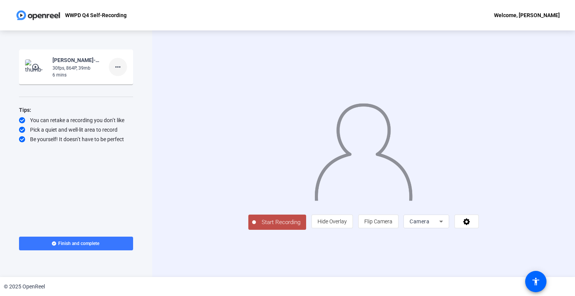
click at [118, 69] on mat-icon "more_horiz" at bounding box center [117, 66] width 9 height 9
click at [76, 75] on div at bounding box center [287, 148] width 575 height 296
click at [39, 61] on img at bounding box center [36, 66] width 22 height 15
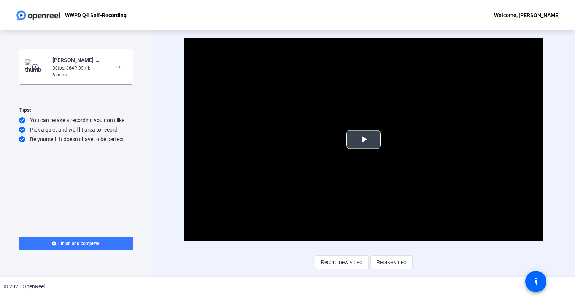
click at [364, 140] on span "Video Player" at bounding box center [364, 140] width 0 height 0
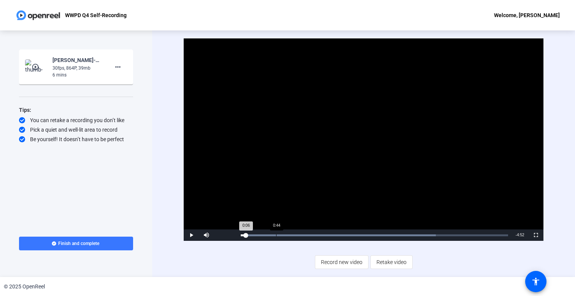
click at [276, 235] on div "Progress Bar" at bounding box center [338, 235] width 195 height 2
click at [312, 235] on div "Loaded : 72.95% 1:29 1:29" at bounding box center [374, 235] width 267 height 2
click at [333, 235] on div "Loaded : 72.95% 1:56 1:32" at bounding box center [374, 235] width 267 height 2
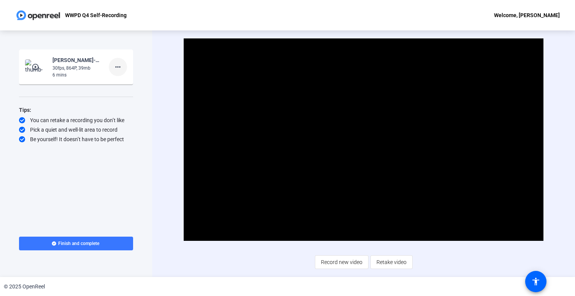
click at [119, 66] on mat-icon "more_horiz" at bounding box center [117, 66] width 9 height 9
click at [135, 132] on div at bounding box center [287, 148] width 575 height 296
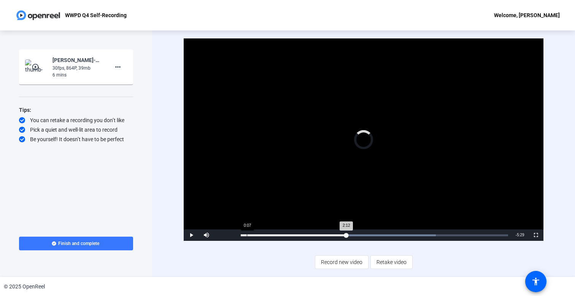
click at [247, 235] on div "2:12" at bounding box center [293, 235] width 105 height 2
drag, startPoint x: 247, startPoint y: 235, endPoint x: 227, endPoint y: 235, distance: 20.2
click at [227, 235] on div "Play Mute 71% Current Time 0:00 / Duration 5:36 Loaded : 72.95% 0:03 0:00 Strea…" at bounding box center [363, 234] width 359 height 11
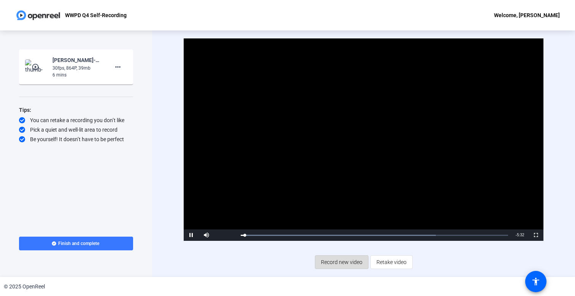
click at [331, 265] on span "Record new video" at bounding box center [341, 262] width 41 height 14
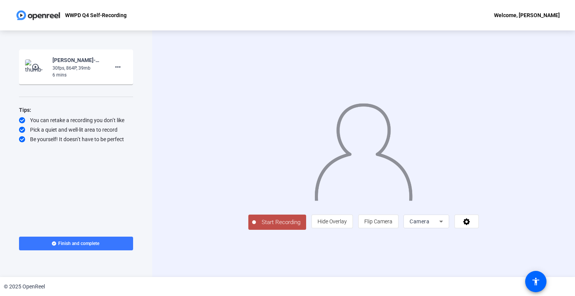
click at [439, 226] on div "Camera" at bounding box center [425, 221] width 30 height 9
click at [492, 244] on span "Screen And Camera" at bounding box center [491, 238] width 40 height 18
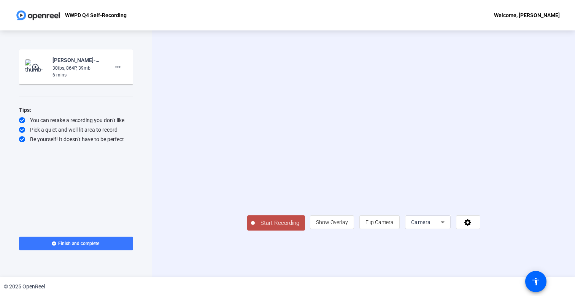
click at [431, 225] on span "Camera" at bounding box center [421, 222] width 20 height 6
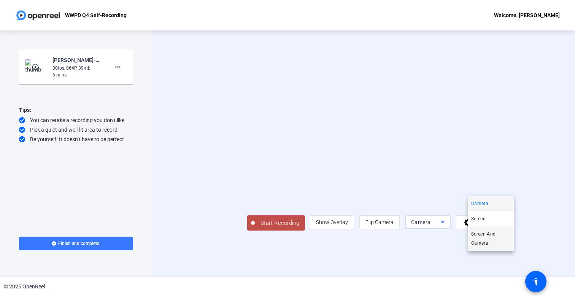
click at [487, 238] on span "Screen And Camera" at bounding box center [491, 238] width 40 height 18
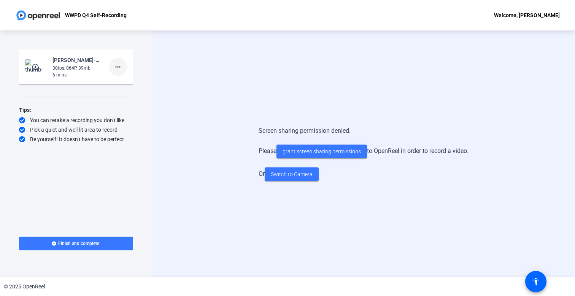
click at [120, 68] on mat-icon "more_horiz" at bounding box center [117, 66] width 9 height 9
click at [211, 219] on div at bounding box center [287, 148] width 575 height 296
click at [314, 154] on span "grant screen sharing permissions" at bounding box center [322, 152] width 78 height 8
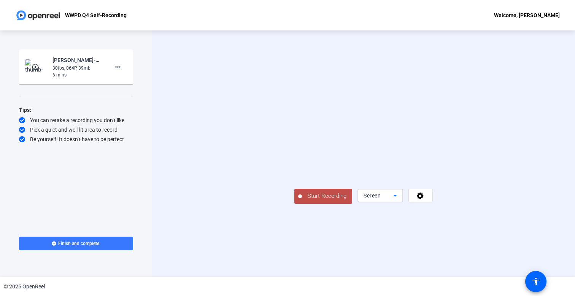
click at [393, 200] on div "Screen" at bounding box center [379, 195] width 30 height 9
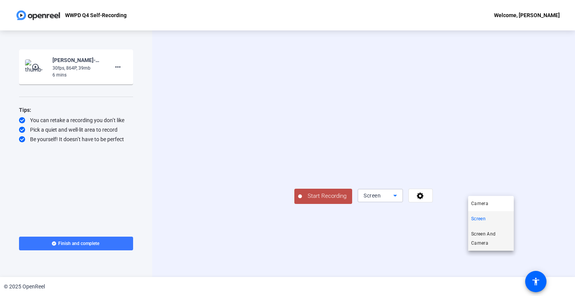
click at [494, 246] on span "Screen And Camera" at bounding box center [491, 238] width 40 height 18
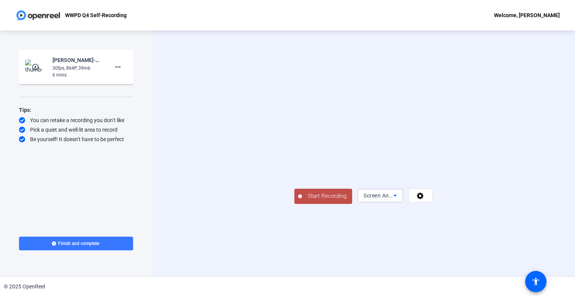
click at [400, 200] on icon at bounding box center [395, 195] width 9 height 9
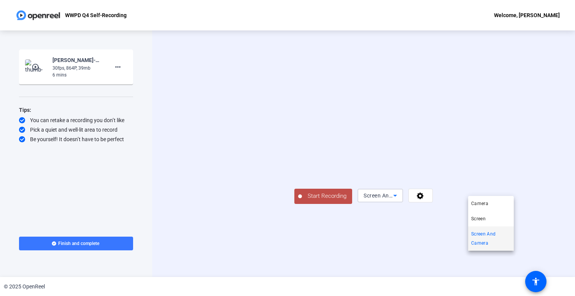
click at [437, 265] on div at bounding box center [287, 148] width 575 height 296
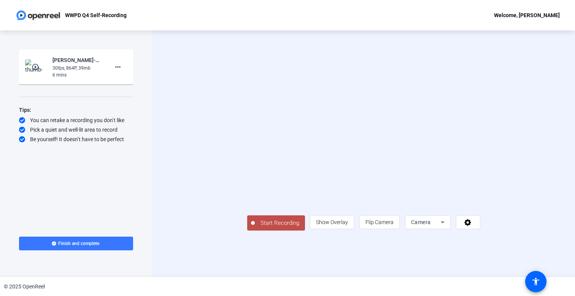
click at [255, 227] on span "Start Recording" at bounding box center [280, 223] width 50 height 9
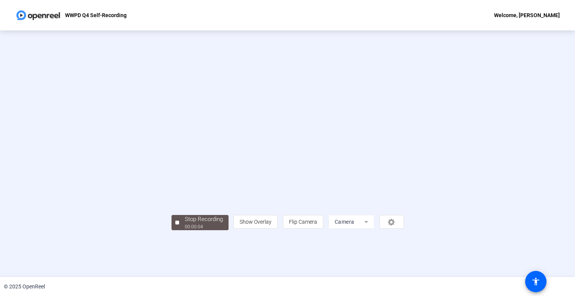
click at [374, 229] on mat-form-field "Camera" at bounding box center [352, 222] width 46 height 14
click at [185, 224] on div "Stop Recording" at bounding box center [204, 219] width 38 height 9
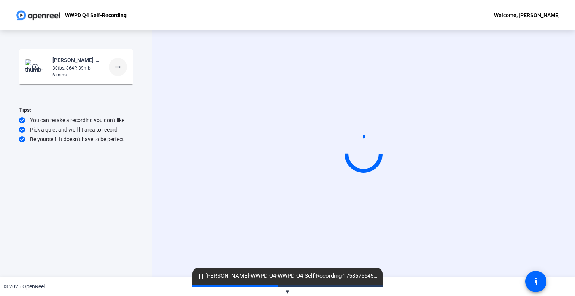
click at [122, 70] on mat-icon "more_horiz" at bounding box center [117, 66] width 9 height 9
click at [79, 158] on div at bounding box center [287, 148] width 575 height 296
click at [229, 281] on div "cloud_upload purvin vakharwala-WWPD Q4-WWPD Q4 Self-Recording-1758675645455-web…" at bounding box center [287, 276] width 190 height 17
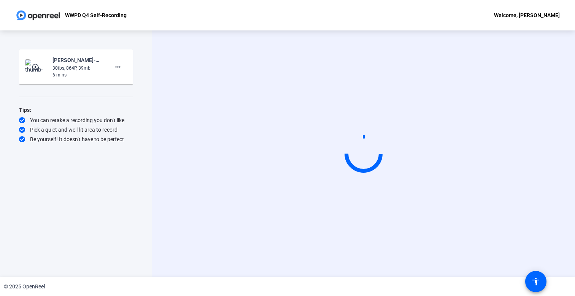
click at [155, 251] on div "Start Recording" at bounding box center [363, 153] width 423 height 246
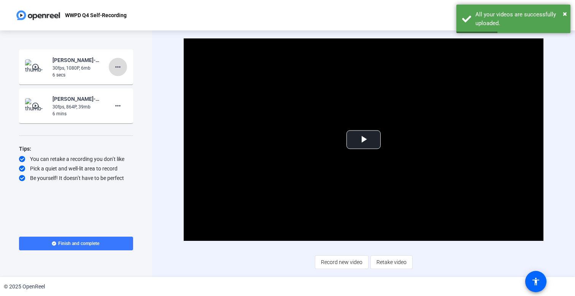
click at [119, 70] on mat-icon "more_horiz" at bounding box center [117, 66] width 9 height 9
click at [134, 86] on span "Delete clip" at bounding box center [130, 82] width 30 height 9
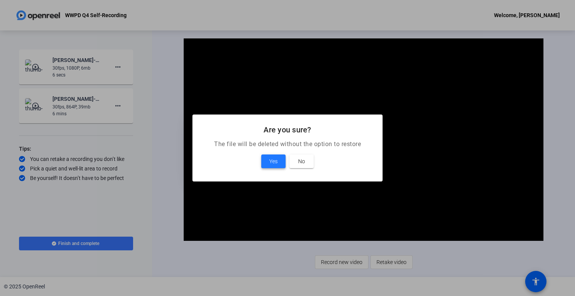
click at [267, 158] on span at bounding box center [273, 161] width 24 height 18
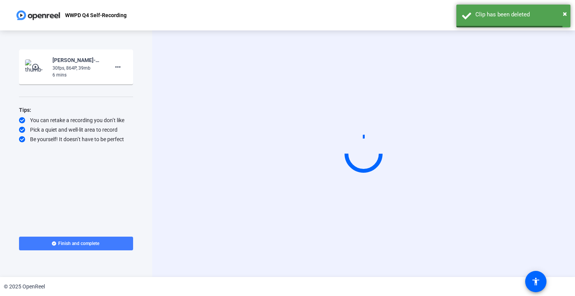
click at [107, 246] on span at bounding box center [76, 243] width 114 height 18
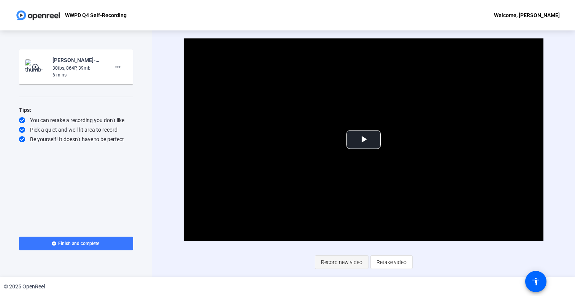
click at [347, 262] on span "Record new video" at bounding box center [341, 262] width 41 height 14
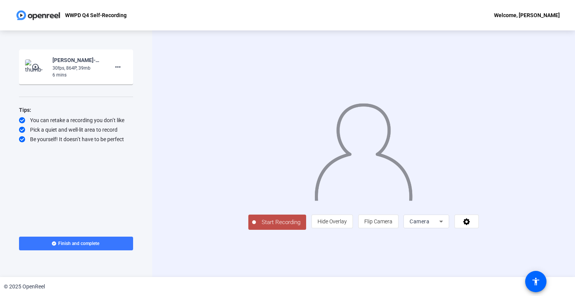
click at [439, 226] on div "Camera" at bounding box center [425, 221] width 30 height 9
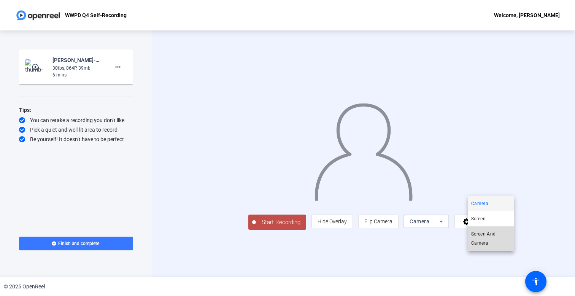
click at [493, 245] on span "Screen And Camera" at bounding box center [491, 238] width 40 height 18
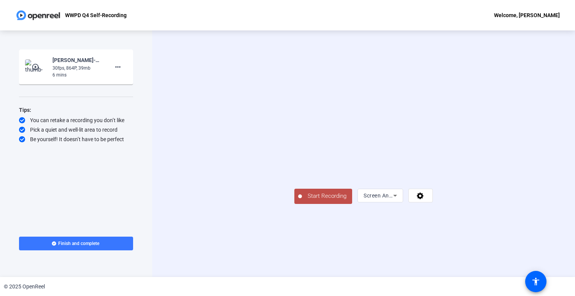
click at [302, 200] on span "Start Recording" at bounding box center [327, 196] width 50 height 9
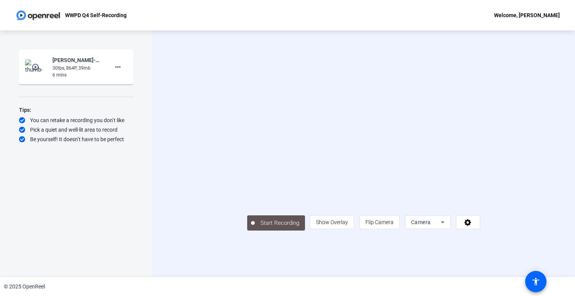
click at [431, 225] on span "Camera" at bounding box center [421, 222] width 20 height 6
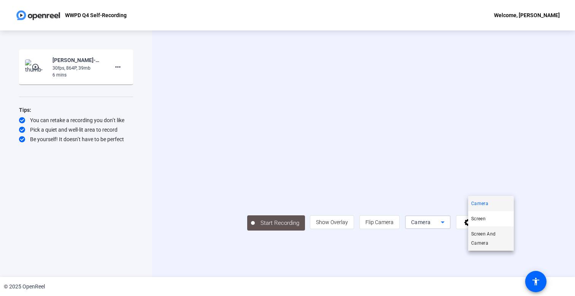
click at [494, 247] on span "Screen And Camera" at bounding box center [491, 238] width 40 height 18
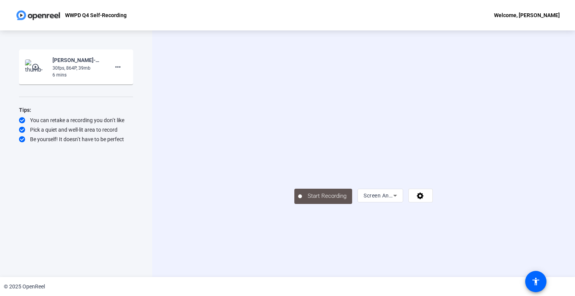
click at [327, 271] on div "Start Recording Screen And Camera" at bounding box center [363, 153] width 423 height 246
click at [312, 181] on video at bounding box center [363, 142] width 138 height 78
click at [413, 199] on span "Screen And Camera" at bounding box center [389, 195] width 50 height 6
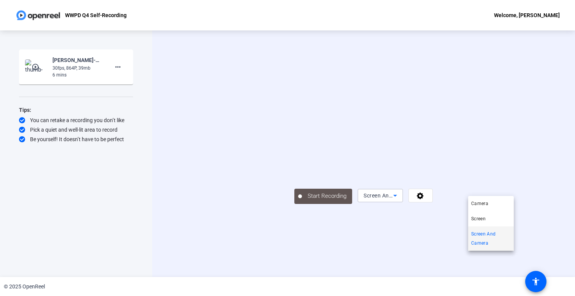
click at [494, 244] on span "Screen And Camera" at bounding box center [491, 238] width 40 height 18
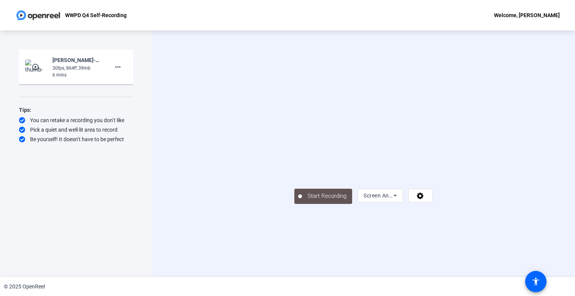
click at [440, 277] on div "© 2025 OpenReel" at bounding box center [287, 286] width 575 height 19
click at [425, 199] on icon at bounding box center [420, 196] width 9 height 8
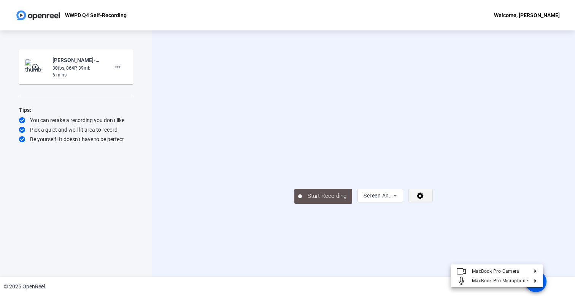
click at [529, 261] on div at bounding box center [287, 148] width 575 height 296
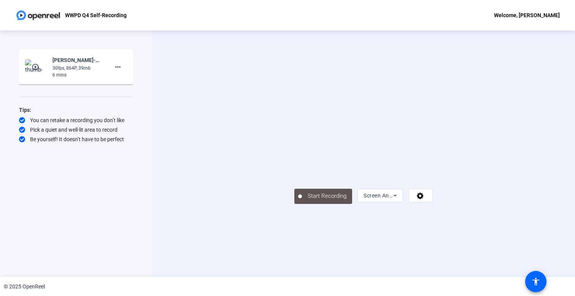
click at [404, 268] on div "Start Recording Screen And Camera" at bounding box center [363, 153] width 423 height 246
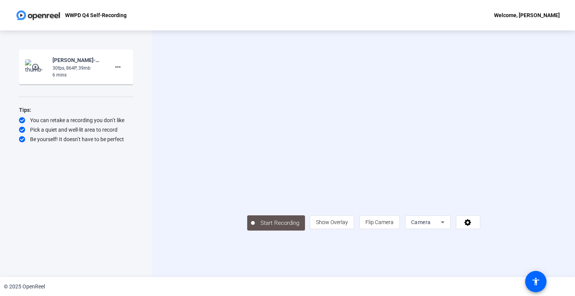
click at [205, 5] on div "WWPD Q4 Self-Recording Welcome, purvin vakharwala" at bounding box center [287, 15] width 575 height 30
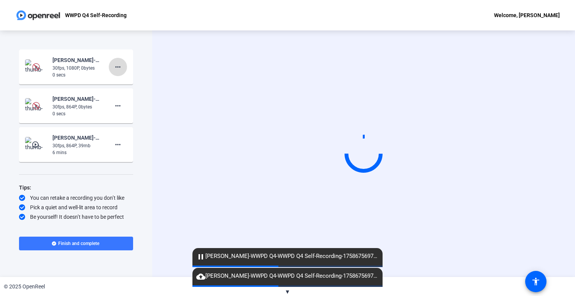
click at [120, 67] on mat-icon "more_horiz" at bounding box center [117, 66] width 9 height 9
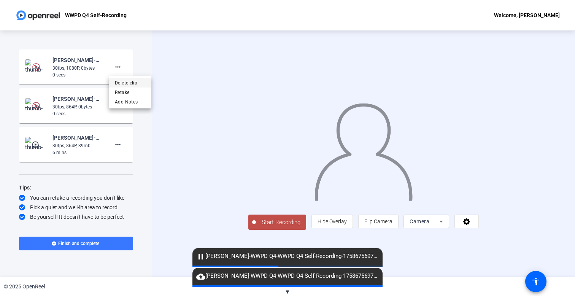
click at [135, 83] on span "Delete clip" at bounding box center [130, 82] width 30 height 9
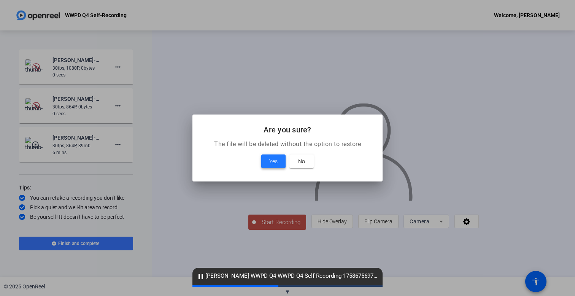
click at [273, 160] on span "Yes" at bounding box center [273, 161] width 8 height 9
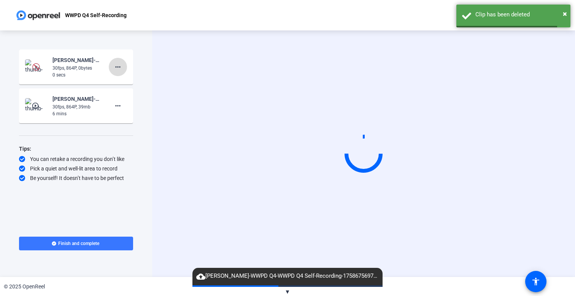
click at [121, 65] on mat-icon "more_horiz" at bounding box center [117, 66] width 9 height 9
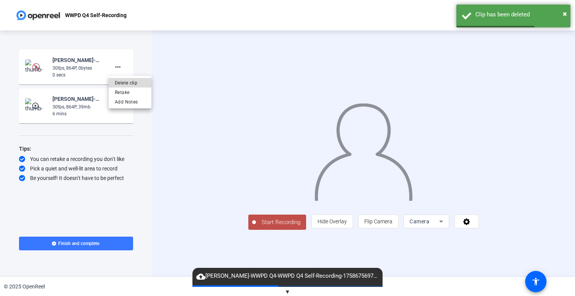
click at [140, 85] on span "Delete clip" at bounding box center [130, 82] width 30 height 9
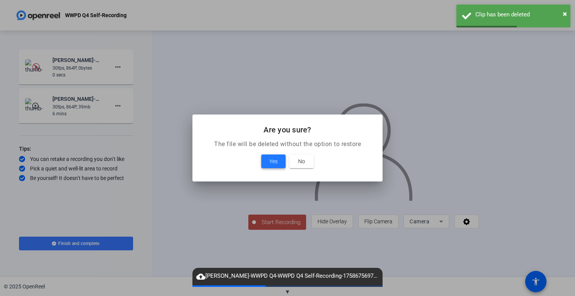
click at [268, 157] on span at bounding box center [273, 161] width 24 height 18
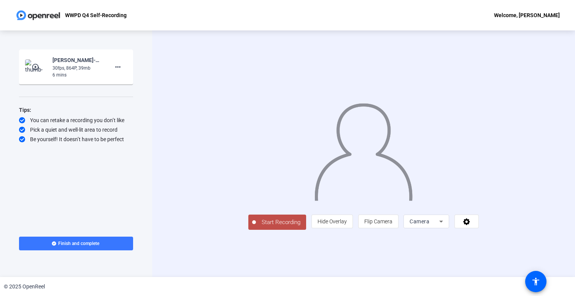
click at [446, 226] on icon at bounding box center [441, 221] width 9 height 9
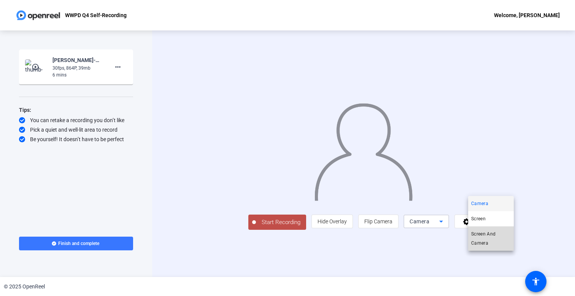
click at [490, 245] on span "Screen And Camera" at bounding box center [491, 238] width 40 height 18
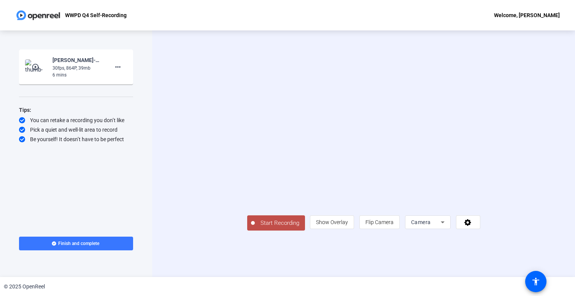
click at [431, 225] on span "Camera" at bounding box center [421, 222] width 20 height 6
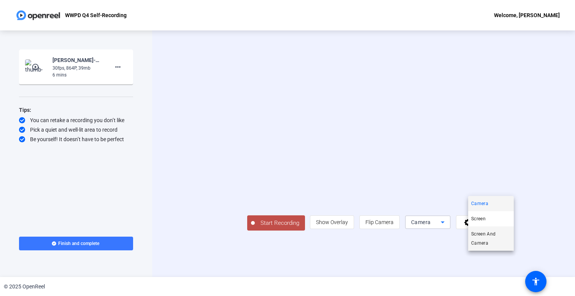
click at [477, 243] on span "Screen And Camera" at bounding box center [491, 238] width 40 height 18
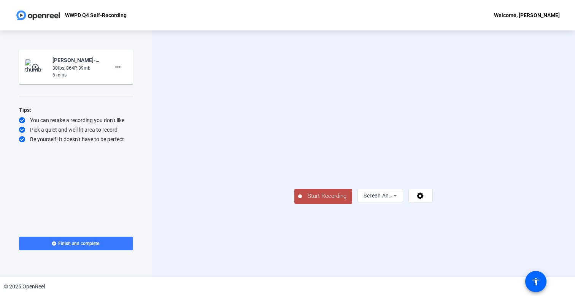
click at [433, 181] on video at bounding box center [363, 142] width 138 height 78
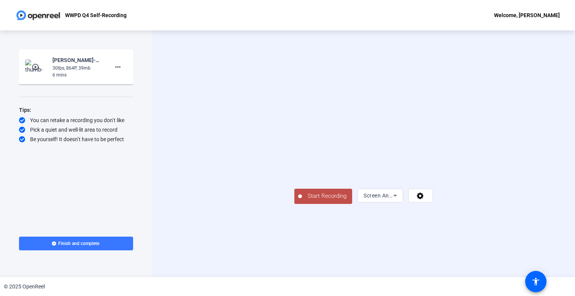
click at [476, 289] on div "© 2025 OpenReel" at bounding box center [287, 286] width 575 height 19
click at [472, 289] on div "© 2025 OpenReel" at bounding box center [287, 286] width 575 height 19
click at [302, 200] on span "Start Recording" at bounding box center [327, 196] width 50 height 9
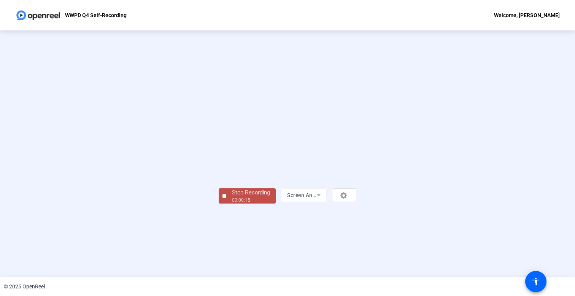
click at [232, 197] on div "Stop Recording" at bounding box center [251, 192] width 38 height 9
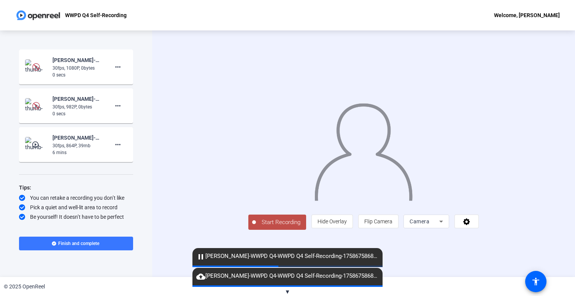
click at [192, 257] on span "pause [PERSON_NAME]-WWPD Q4-WWPD Q4 Self-Recording-1758675868976-webcam" at bounding box center [287, 256] width 190 height 9
click at [252, 224] on div at bounding box center [254, 222] width 4 height 4
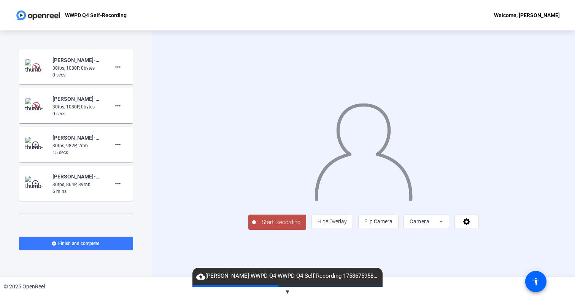
click at [50, 146] on div "play_circle_outline [PERSON_NAME]-WWPD Q4-WWPD Q4 Self-Recording-1758675868976-…" at bounding box center [76, 144] width 102 height 23
click at [40, 148] on mat-icon "play_circle_outline" at bounding box center [36, 145] width 9 height 8
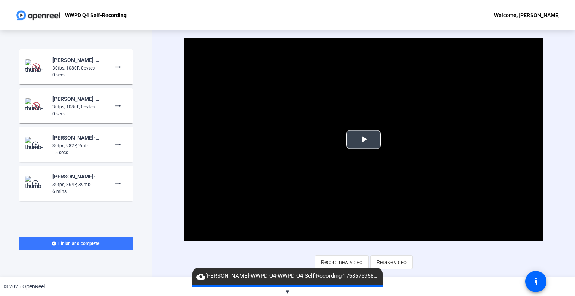
click at [363, 151] on video "Video Player" at bounding box center [363, 139] width 359 height 202
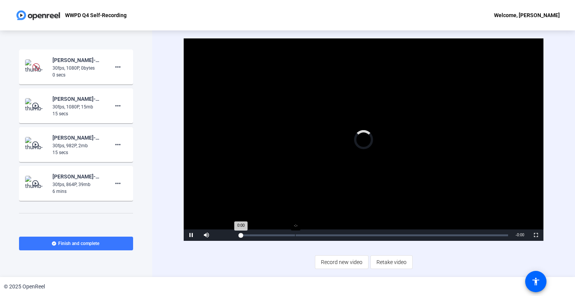
click at [295, 235] on div "-:-" at bounding box center [295, 235] width 0 height 2
click at [32, 105] on mat-icon "play_circle_outline" at bounding box center [36, 106] width 9 height 8
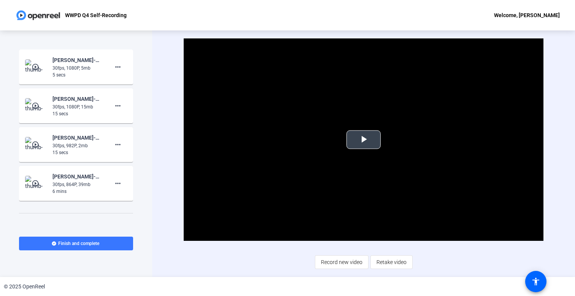
click at [370, 154] on video "Video Player" at bounding box center [363, 139] width 359 height 202
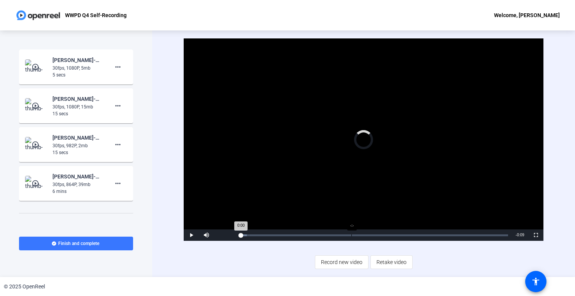
click at [351, 235] on div "Loaded : 2.28% -:- 0:00" at bounding box center [374, 235] width 267 height 2
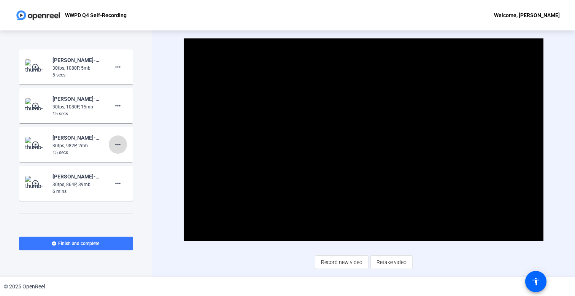
click at [114, 145] on mat-icon "more_horiz" at bounding box center [117, 144] width 9 height 9
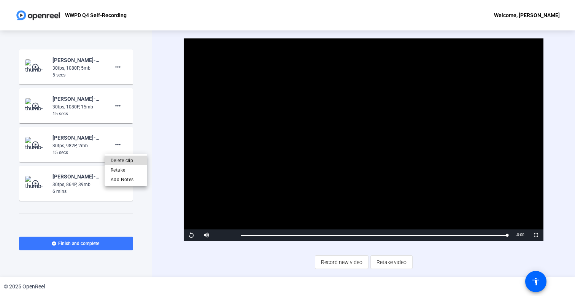
click at [119, 160] on span "Delete clip" at bounding box center [126, 160] width 30 height 9
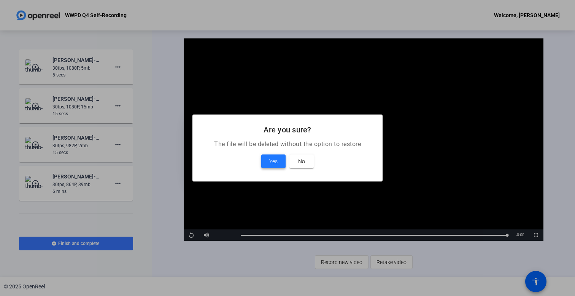
click at [277, 159] on span "Yes" at bounding box center [273, 161] width 8 height 9
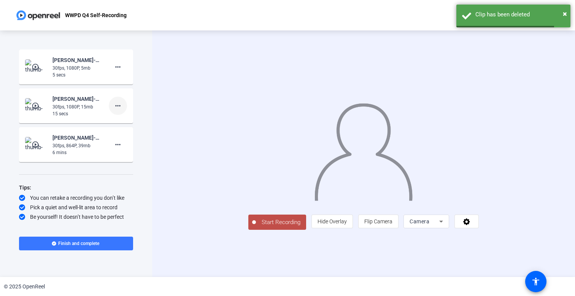
click at [121, 108] on mat-icon "more_horiz" at bounding box center [117, 105] width 9 height 9
click at [138, 121] on span "Delete clip" at bounding box center [130, 121] width 30 height 9
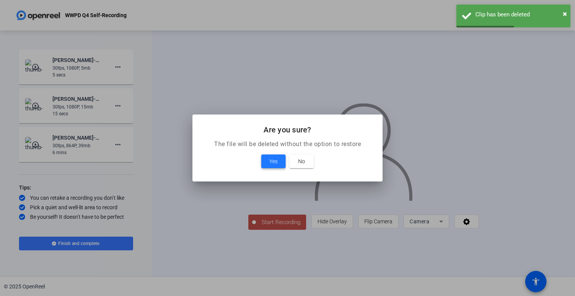
click at [267, 159] on span at bounding box center [273, 161] width 24 height 18
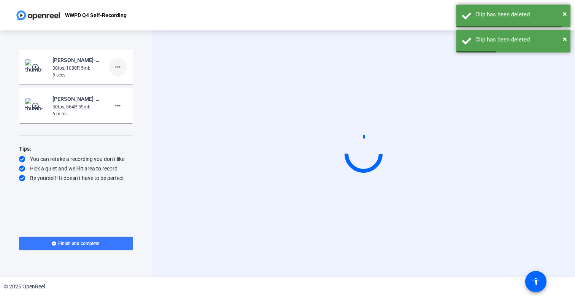
click at [116, 68] on mat-icon "more_horiz" at bounding box center [117, 66] width 9 height 9
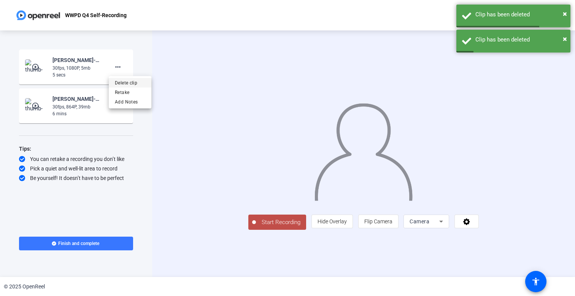
click at [134, 86] on span "Delete clip" at bounding box center [130, 82] width 30 height 9
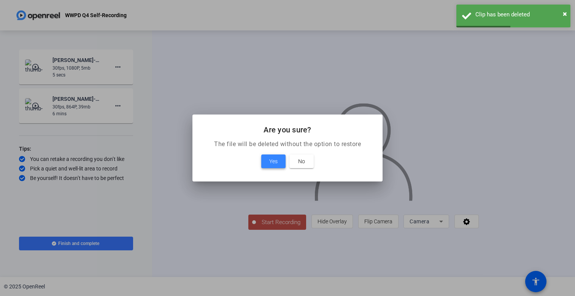
click at [271, 160] on span "Yes" at bounding box center [273, 161] width 8 height 9
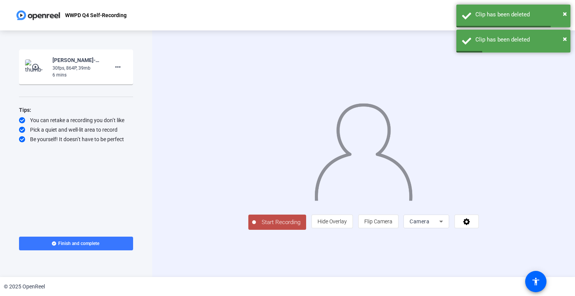
click at [91, 74] on div "6 mins" at bounding box center [77, 74] width 51 height 7
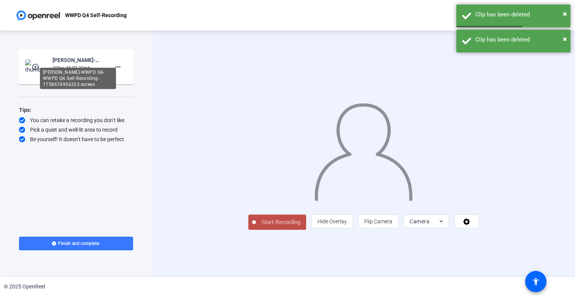
click at [36, 71] on img at bounding box center [36, 66] width 22 height 15
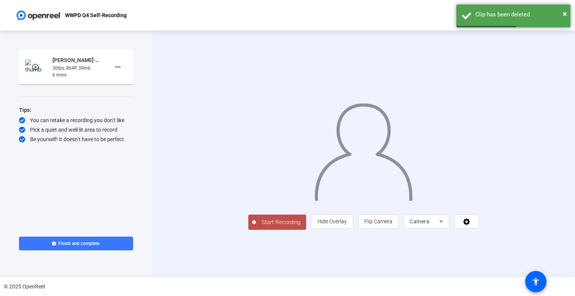
click at [36, 71] on img at bounding box center [36, 66] width 22 height 15
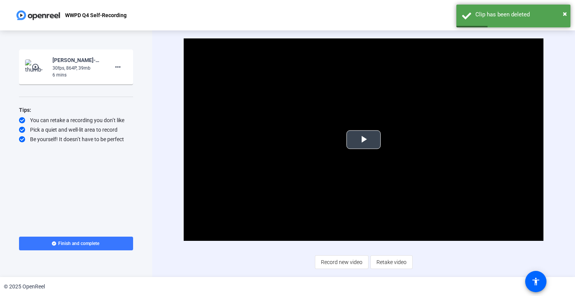
click at [339, 135] on video "Video Player" at bounding box center [363, 139] width 359 height 202
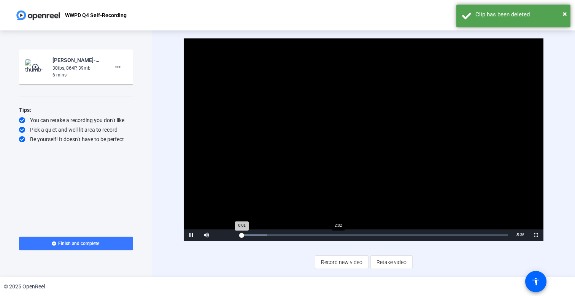
click at [337, 233] on div "Loaded : 9.74% 2:02 0:01" at bounding box center [374, 234] width 275 height 11
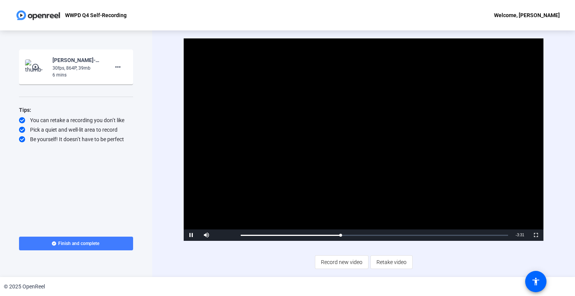
click at [114, 244] on span at bounding box center [76, 243] width 114 height 18
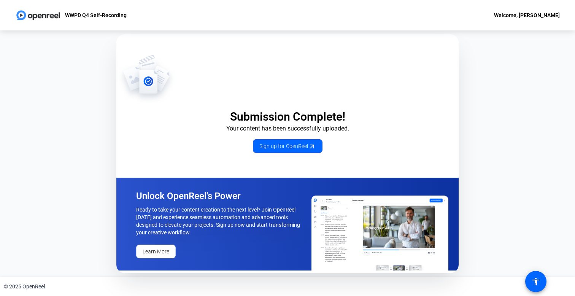
click at [158, 111] on p "Submission Complete!" at bounding box center [287, 117] width 342 height 14
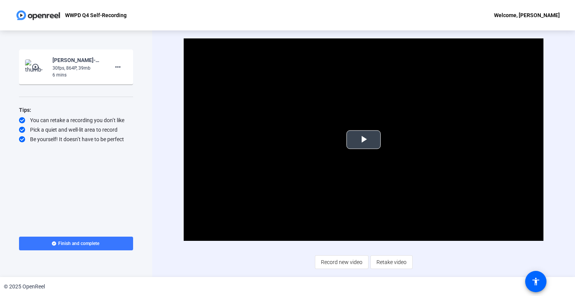
click at [192, 119] on video "Video Player" at bounding box center [363, 139] width 359 height 202
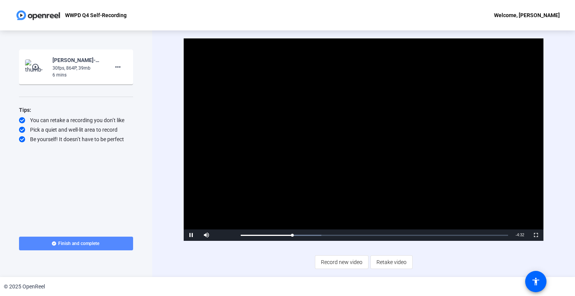
click at [121, 248] on span at bounding box center [76, 243] width 114 height 18
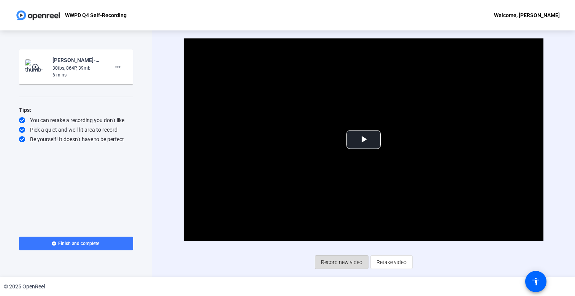
click at [338, 265] on span "Record new video" at bounding box center [341, 262] width 41 height 14
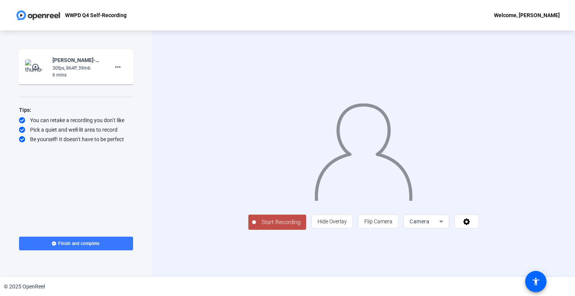
click at [429, 224] on span "Camera" at bounding box center [420, 221] width 20 height 6
click at [490, 244] on span "Screen And Camera" at bounding box center [491, 238] width 40 height 18
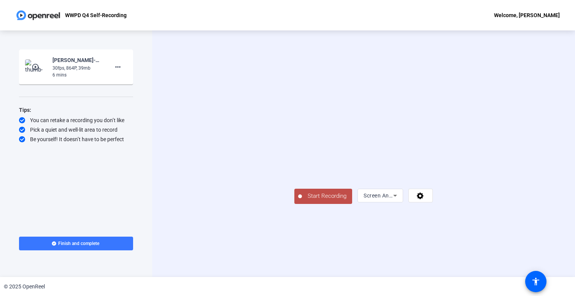
click at [302, 200] on span "Start Recording" at bounding box center [327, 196] width 50 height 9
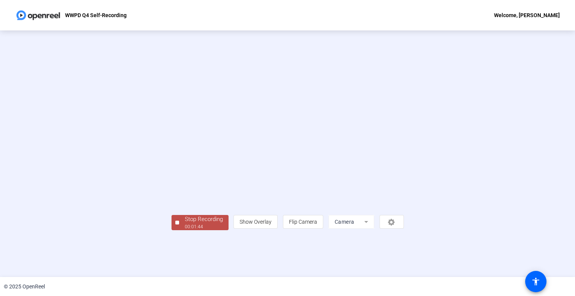
click at [185, 224] on div "Stop Recording" at bounding box center [204, 219] width 38 height 9
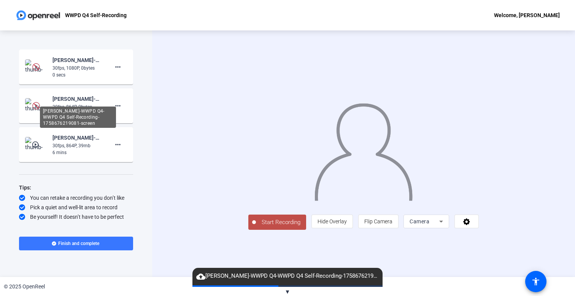
click at [61, 100] on div "[PERSON_NAME]-WWPD Q4-WWPD Q4 Self-Recording-1758676219081-screen" at bounding box center [77, 98] width 51 height 9
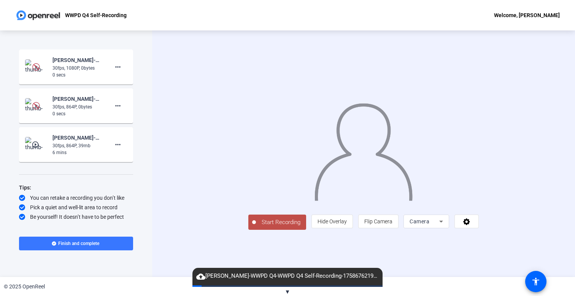
click at [33, 83] on mat-card-content "[PERSON_NAME]-WWPD Q4-WWPD Q4 Self-Recording-1758676219082-webcam 30fps, 1080P,…" at bounding box center [76, 66] width 114 height 35
click at [30, 68] on img at bounding box center [36, 66] width 22 height 15
click at [33, 94] on mat-card-content "[PERSON_NAME]-WWPD Q4-WWPD Q4 Self-Recording-1758676219081-screen 30fps, 864P, …" at bounding box center [76, 105] width 114 height 35
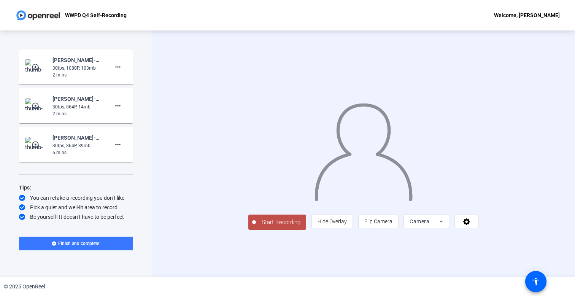
click at [30, 75] on div "play_circle_outline [PERSON_NAME]-WWPD Q4-WWPD Q4 Self-Recording-1758676219082-…" at bounding box center [76, 67] width 102 height 23
click at [30, 73] on img at bounding box center [36, 66] width 22 height 15
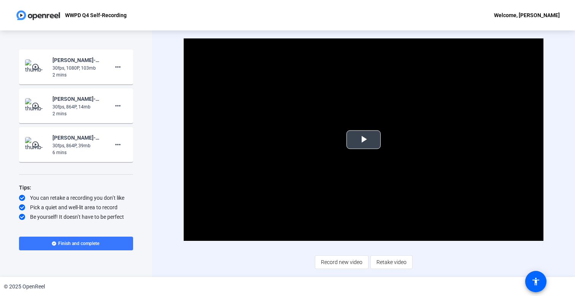
click at [364, 140] on span "Video Player" at bounding box center [364, 140] width 0 height 0
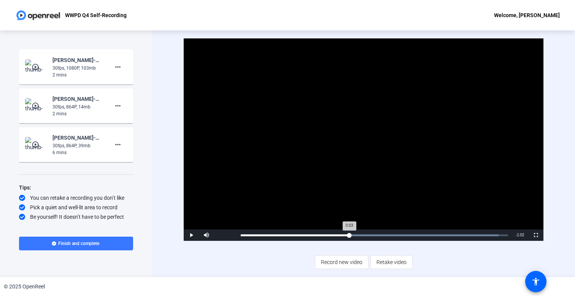
click at [349, 235] on div "Loaded : 96.48% 0:41 0:03" at bounding box center [374, 235] width 267 height 2
click at [119, 63] on mat-icon "more_horiz" at bounding box center [117, 66] width 9 height 9
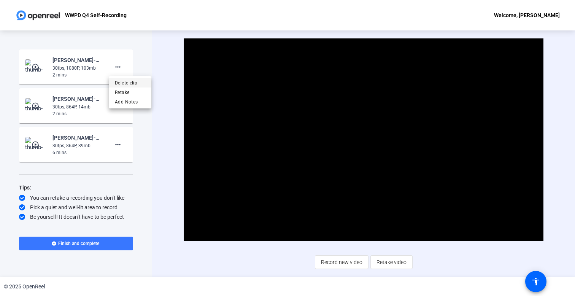
click at [130, 82] on span "Delete clip" at bounding box center [130, 82] width 30 height 9
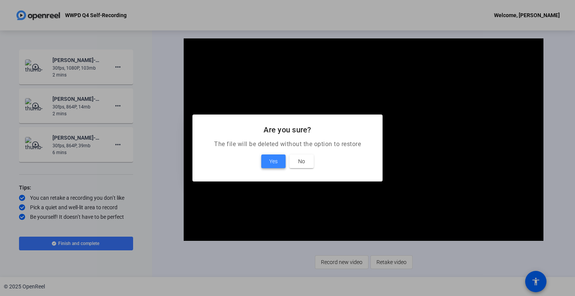
click at [276, 163] on span "Yes" at bounding box center [273, 161] width 8 height 9
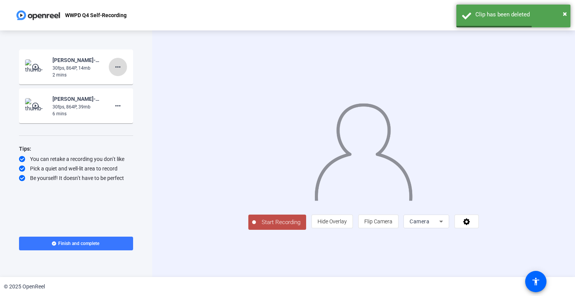
click at [123, 67] on span at bounding box center [118, 67] width 18 height 18
click at [133, 86] on span "Delete clip" at bounding box center [130, 82] width 30 height 9
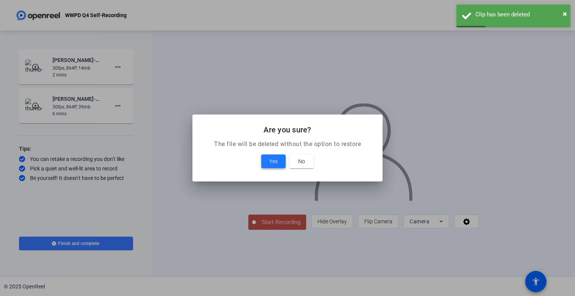
click at [275, 165] on span "Yes" at bounding box center [273, 161] width 8 height 9
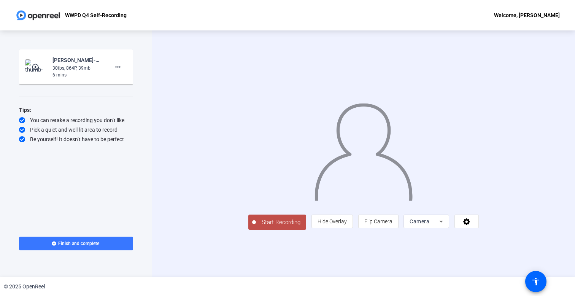
click at [256, 227] on span "Start Recording" at bounding box center [281, 222] width 50 height 9
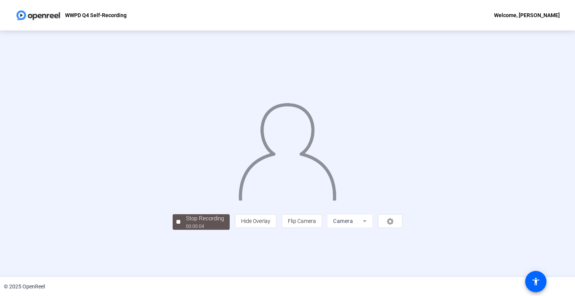
click at [373, 228] on mat-form-field "Camera" at bounding box center [350, 221] width 46 height 14
click at [173, 229] on div "Stop Recording 00:00:05 person Hide Overlay flip Flip Camera Camera" at bounding box center [288, 221] width 230 height 17
click at [186, 223] on div "Stop Recording" at bounding box center [205, 218] width 38 height 9
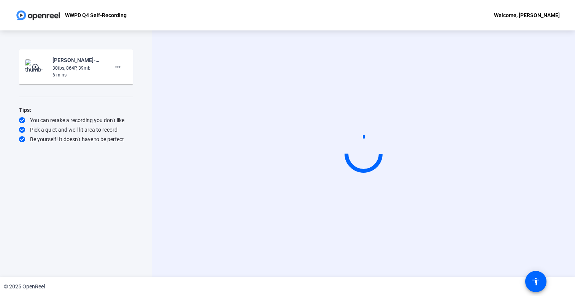
click at [117, 270] on div "Start Recording play_circle_outline [PERSON_NAME]-WWPD Q4-WWPD Q4 Self-Recordin…" at bounding box center [76, 153] width 152 height 246
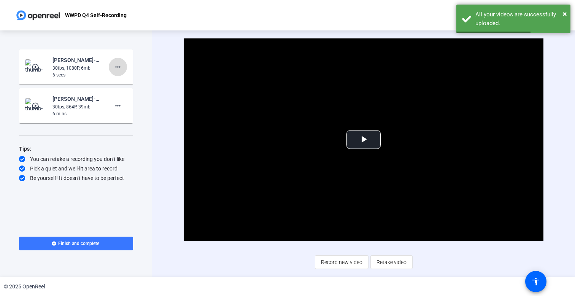
click at [122, 69] on mat-icon "more_horiz" at bounding box center [117, 66] width 9 height 9
click at [134, 82] on span "Delete clip" at bounding box center [130, 82] width 30 height 9
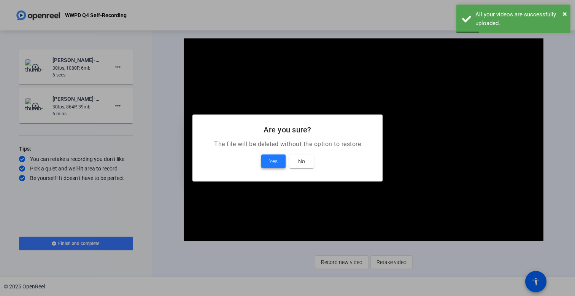
click at [268, 159] on span at bounding box center [273, 161] width 24 height 18
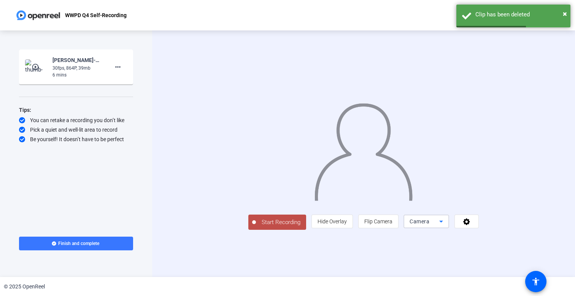
click at [429, 224] on span "Camera" at bounding box center [420, 221] width 20 height 6
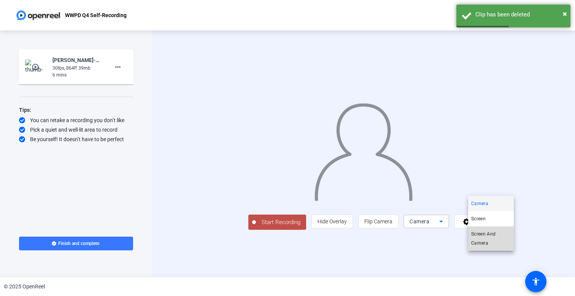
click at [483, 246] on span "Screen And Camera" at bounding box center [491, 238] width 40 height 18
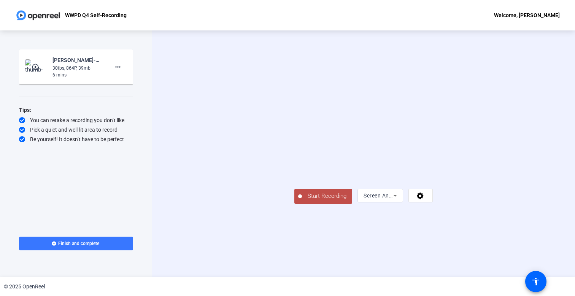
click at [302, 200] on span "Start Recording" at bounding box center [327, 196] width 50 height 9
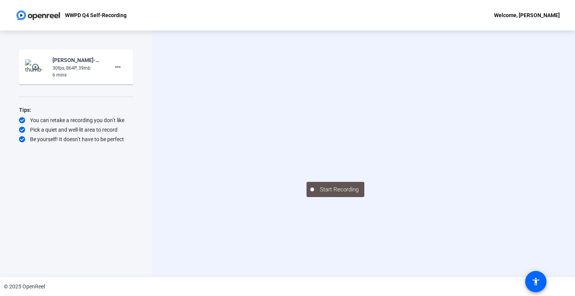
click at [122, 155] on div "Start Recording play_circle_outline [PERSON_NAME]-WWPD Q4-WWPD Q4 Self-Recordin…" at bounding box center [76, 145] width 114 height 192
click at [124, 221] on div "Start Recording play_circle_outline [PERSON_NAME]-WWPD Q4-WWPD Q4 Self-Recordin…" at bounding box center [76, 145] width 114 height 192
click at [322, 197] on div "Start Recording" at bounding box center [364, 188] width 114 height 17
click at [345, 113] on video at bounding box center [364, 142] width 114 height 64
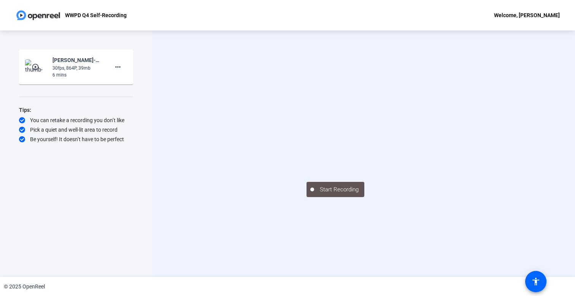
drag, startPoint x: 570, startPoint y: 200, endPoint x: 571, endPoint y: 251, distance: 51.0
click at [571, 251] on div "Start Recording" at bounding box center [363, 153] width 423 height 246
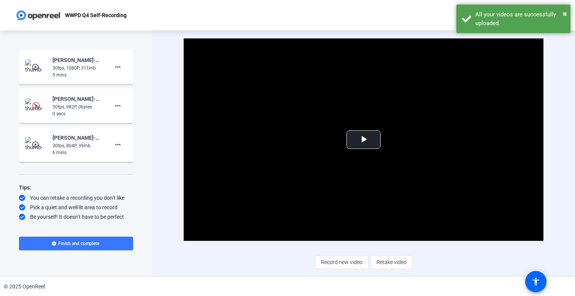
click at [34, 104] on img at bounding box center [36, 106] width 8 height 8
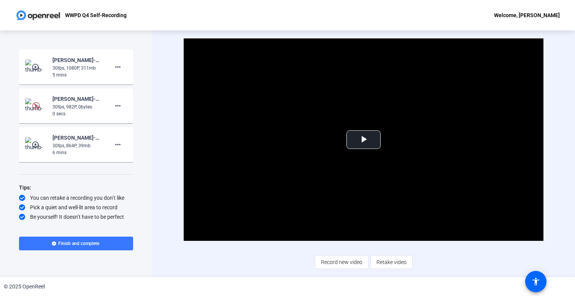
click at [69, 110] on div "30fps, 982P, 0bytes" at bounding box center [77, 106] width 51 height 7
click at [364, 140] on span "Video Player" at bounding box center [364, 140] width 0 height 0
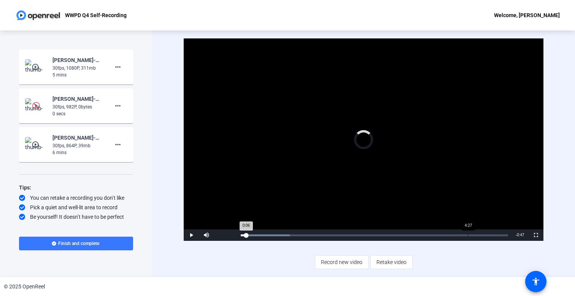
click at [468, 238] on div "Loaded : 18.37% 4:27 0:06" at bounding box center [374, 234] width 275 height 11
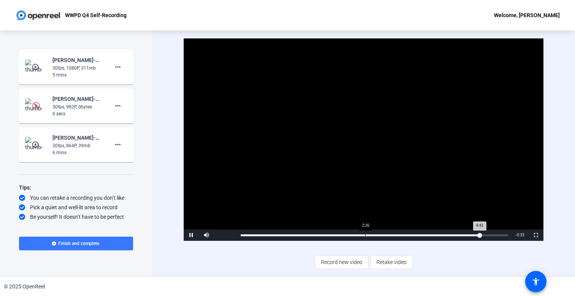
click at [365, 235] on div "Loaded : 18.50% 2:26 4:41" at bounding box center [374, 235] width 267 height 2
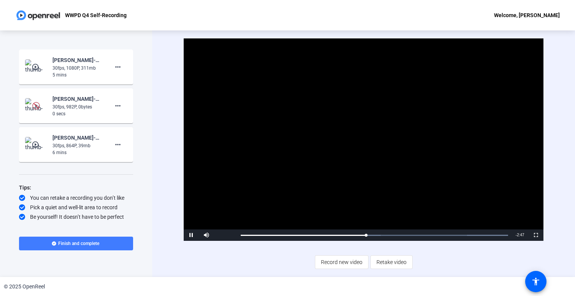
click at [113, 249] on span at bounding box center [76, 243] width 114 height 18
